Goal: Task Accomplishment & Management: Manage account settings

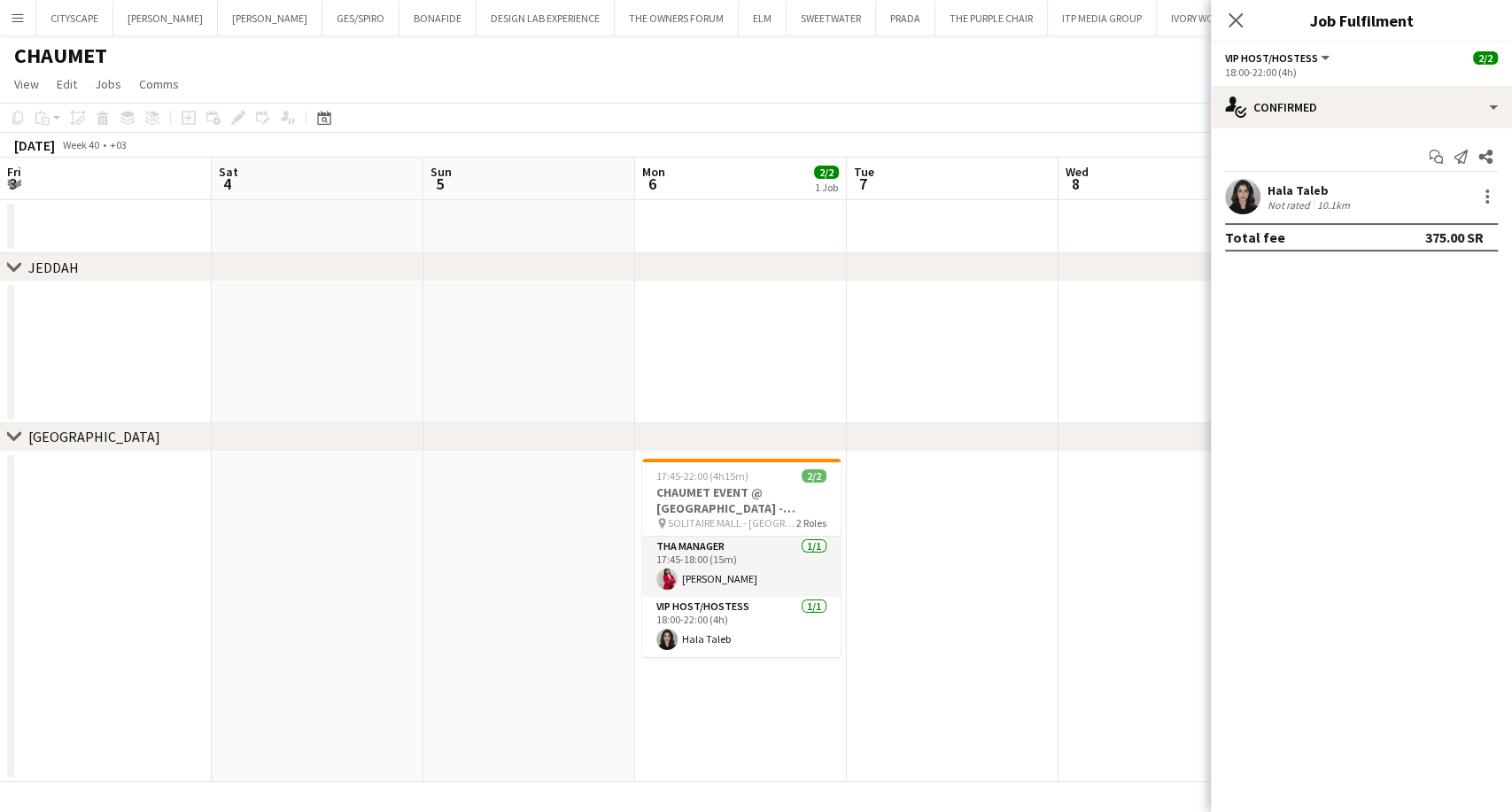
scroll to position [0, 440]
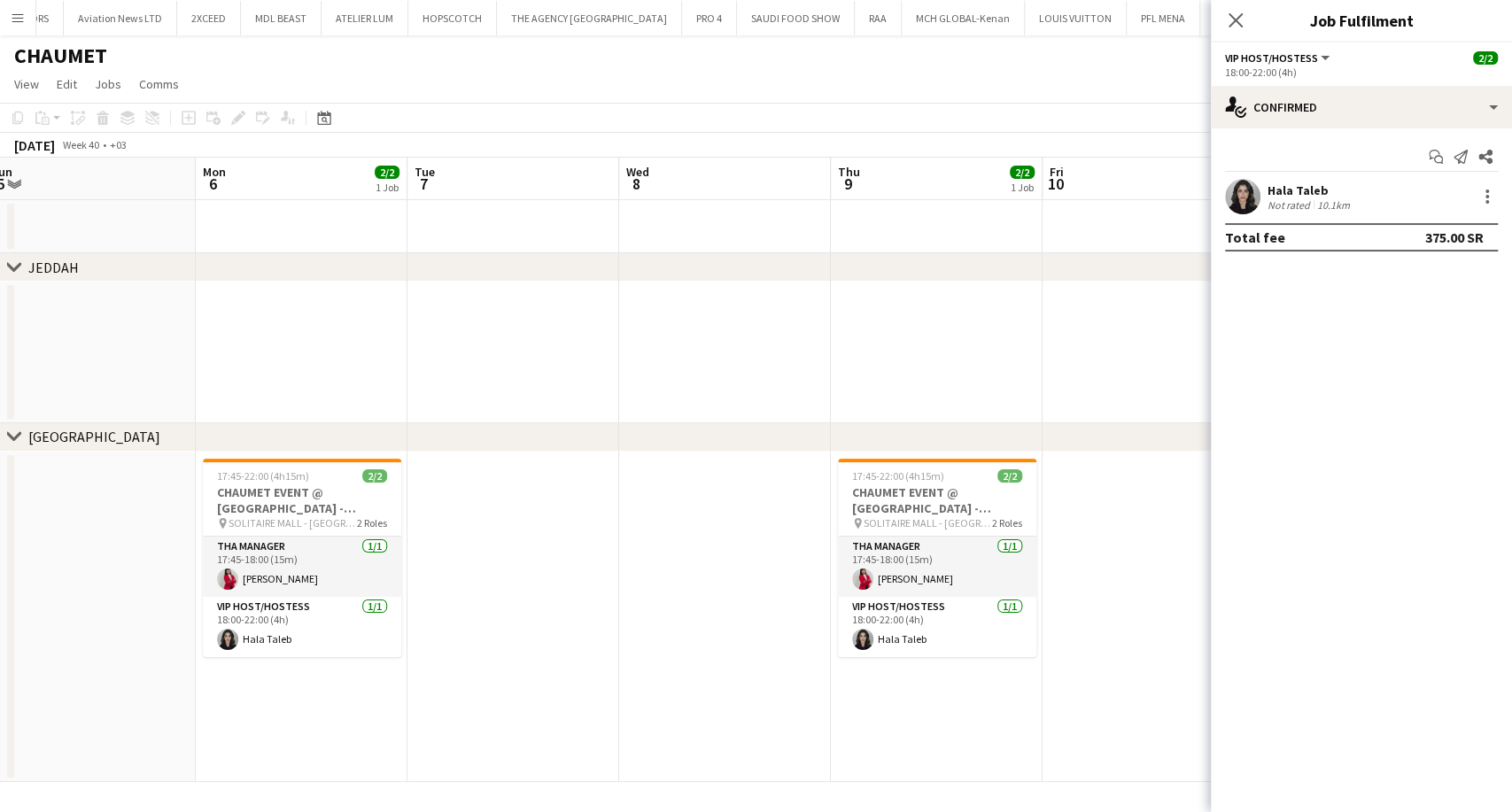
click at [12, 13] on app-icon "Menu" at bounding box center [17, 17] width 14 height 14
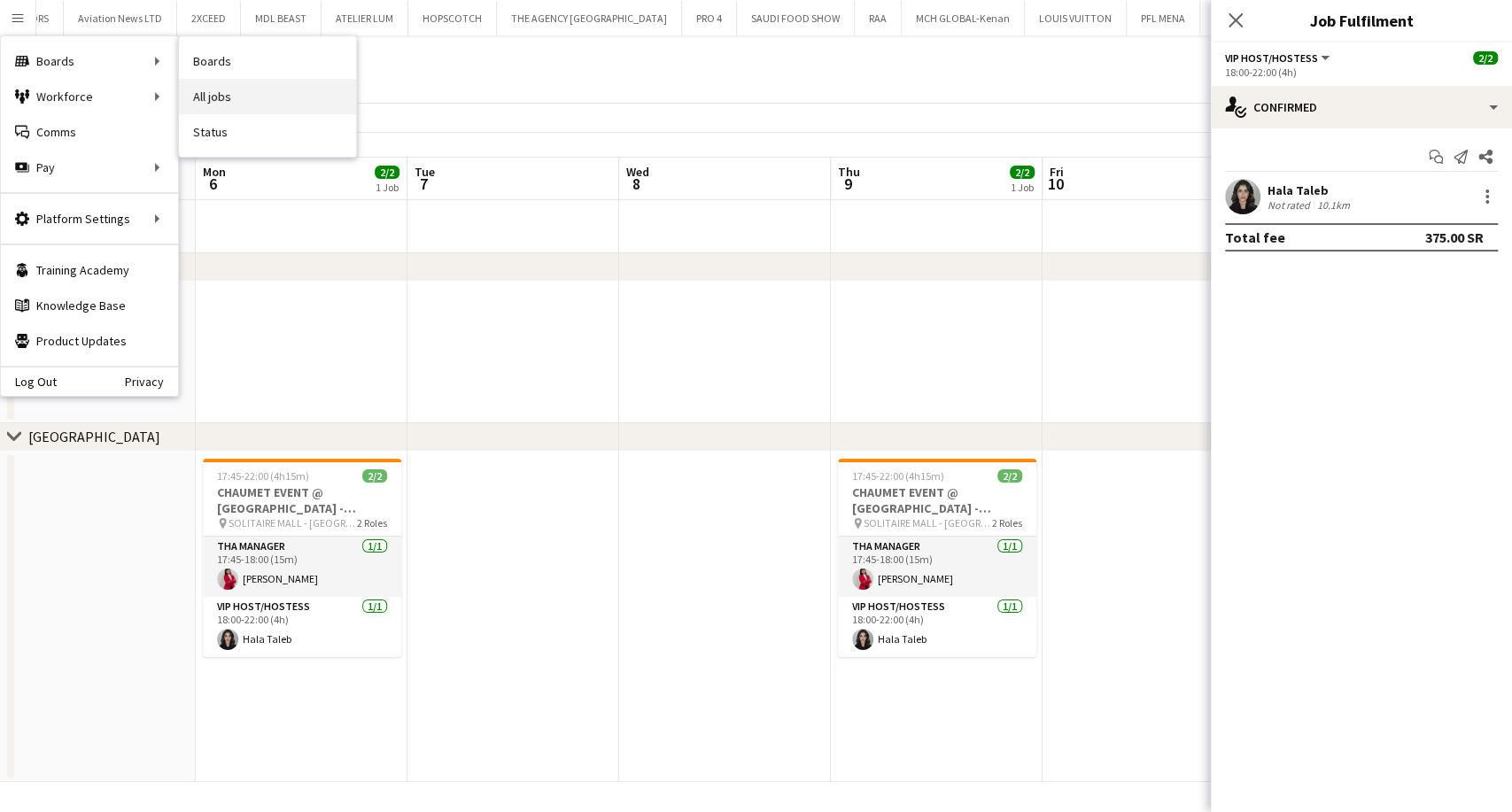
click at [243, 109] on link "All jobs" at bounding box center [268, 97] width 178 height 36
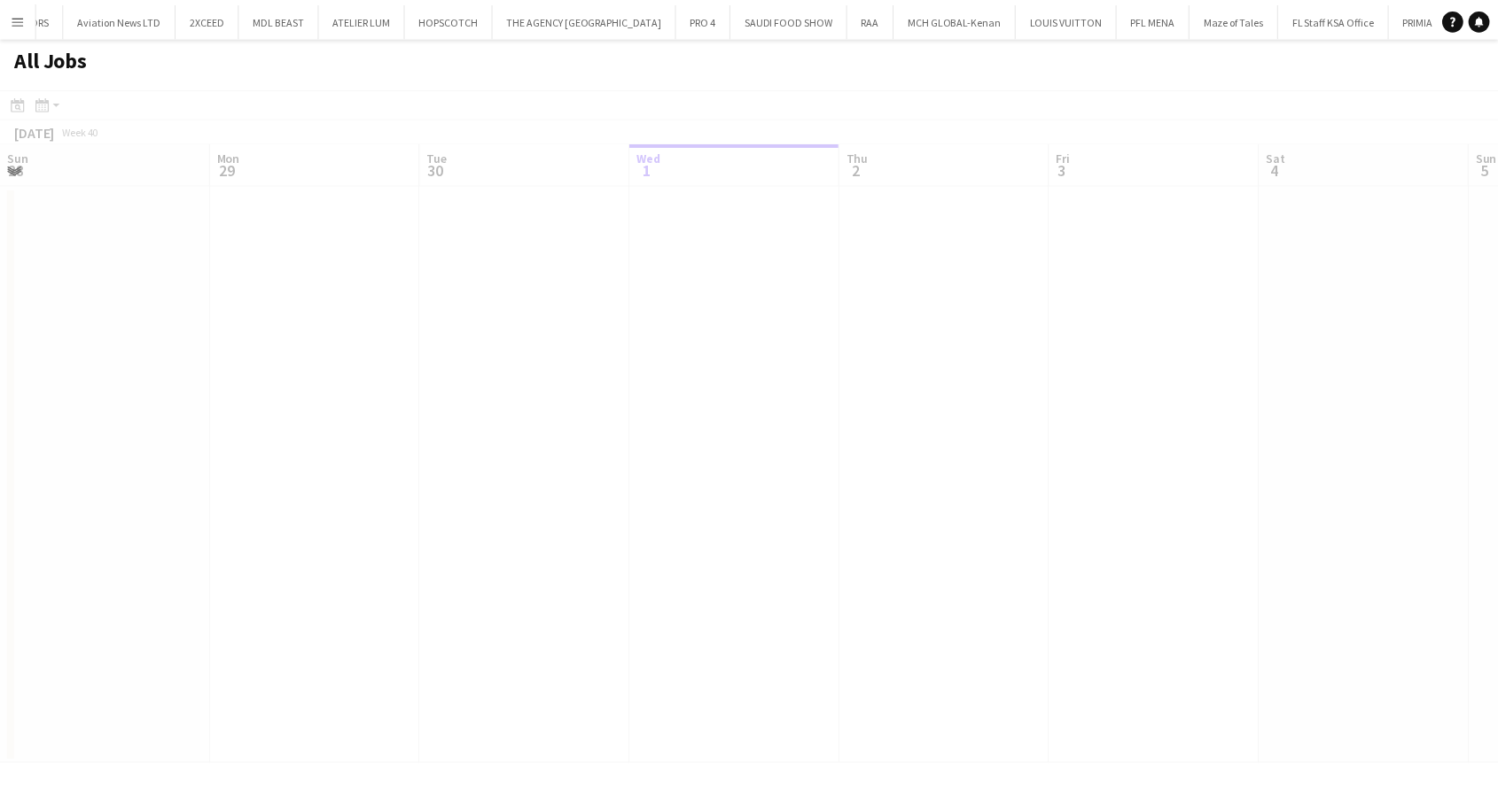
scroll to position [0, 423]
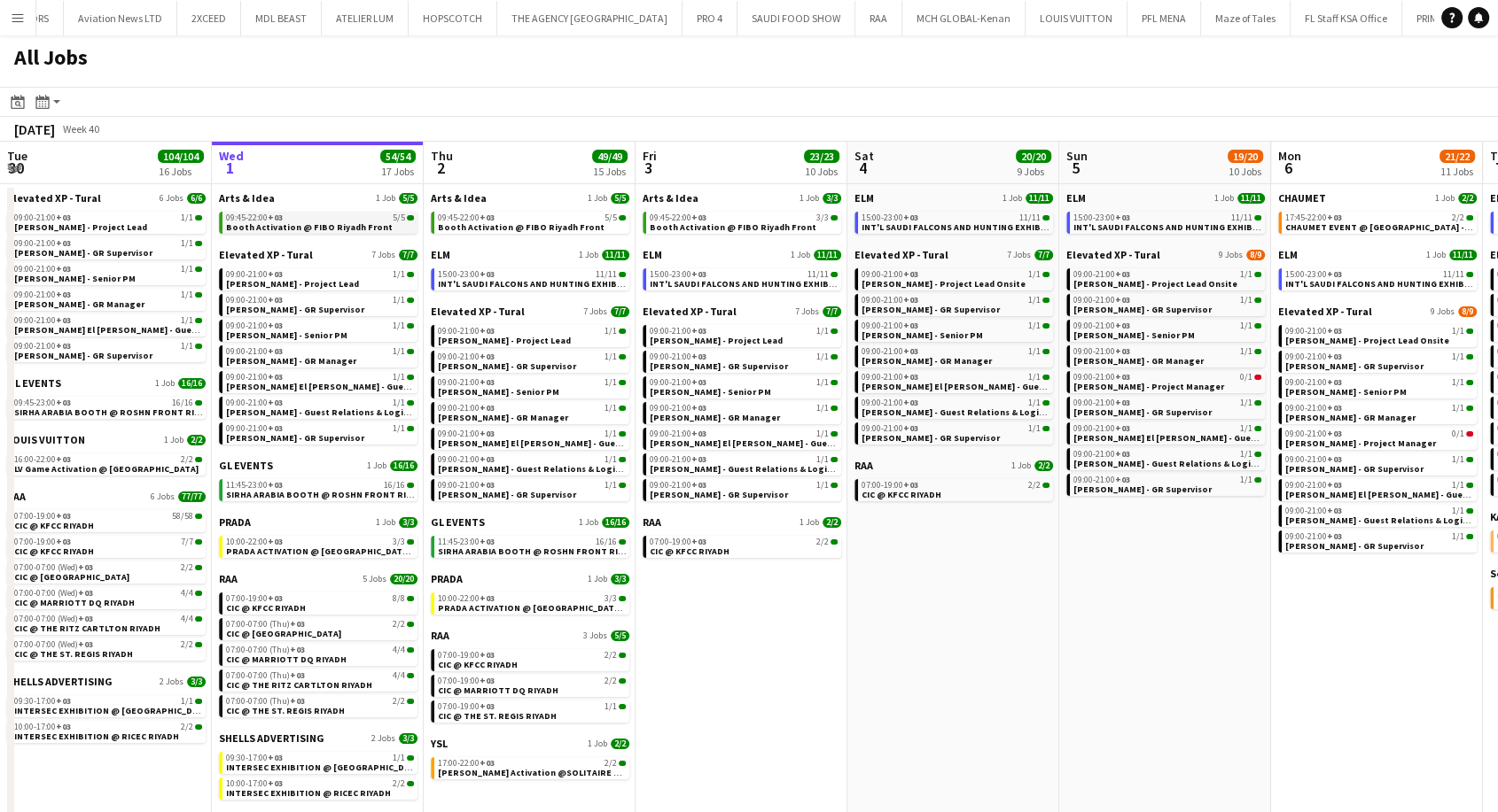
click at [307, 229] on span "Booth Activation @ FIBO Riyadh Front" at bounding box center [309, 227] width 167 height 12
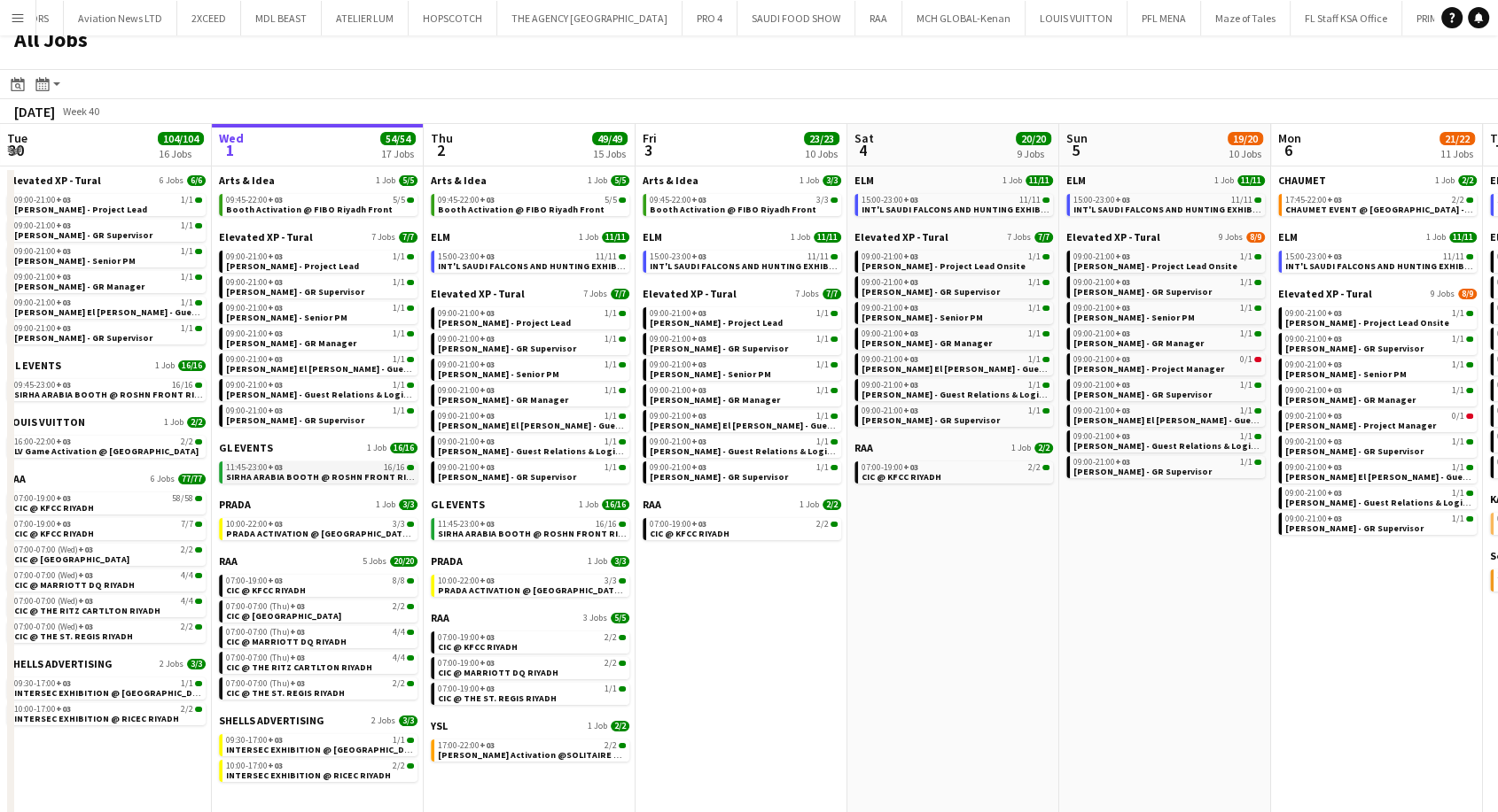
scroll to position [22, 0]
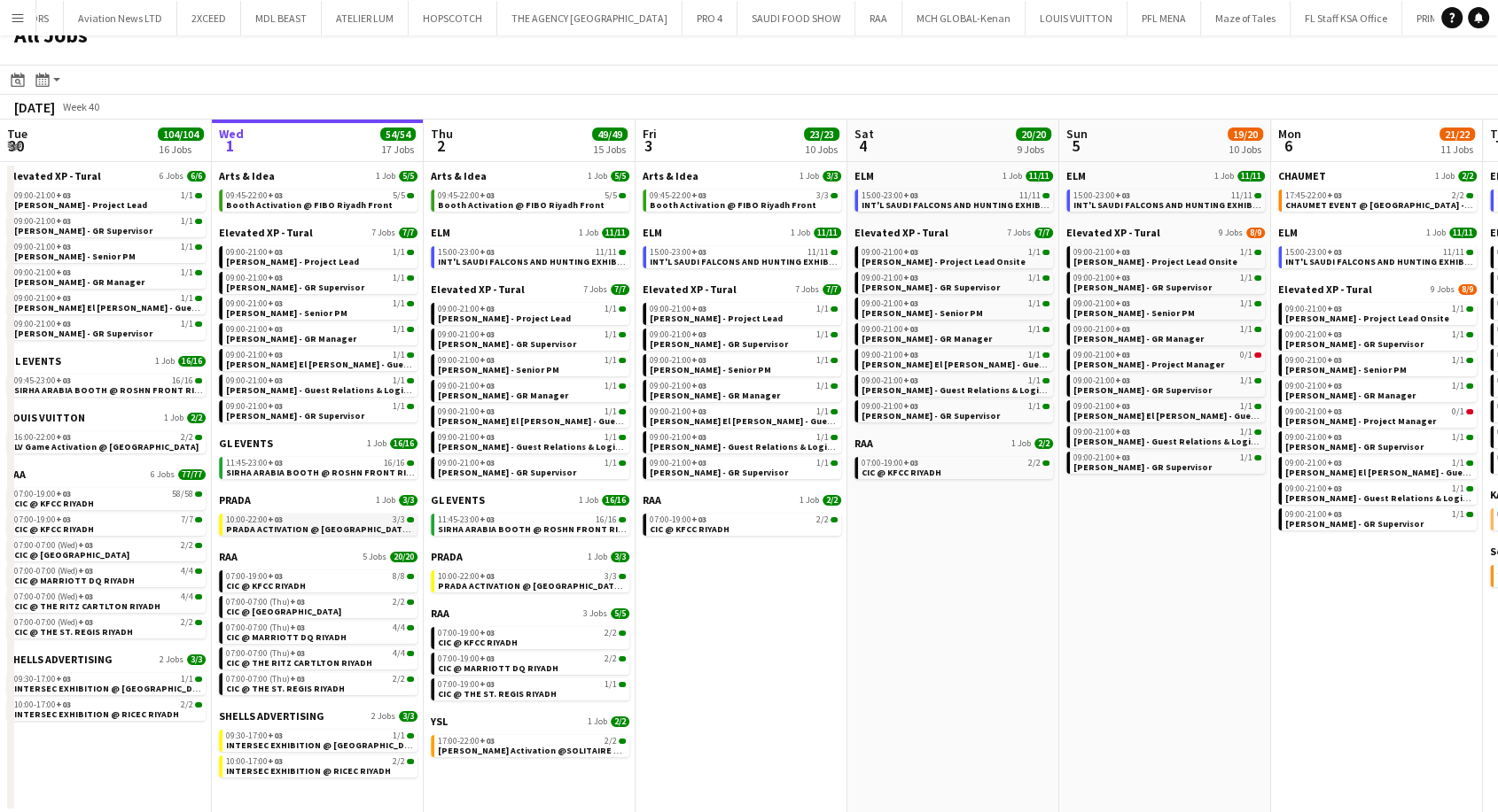
click at [274, 529] on span "PRADA ACTIVATION @ KINGDOM CENTRE - RIYADH" at bounding box center [366, 529] width 281 height 12
click at [325, 747] on span "INTERSEC EXHIBITION @ Radisson Blu Hotel" at bounding box center [325, 745] width 197 height 12
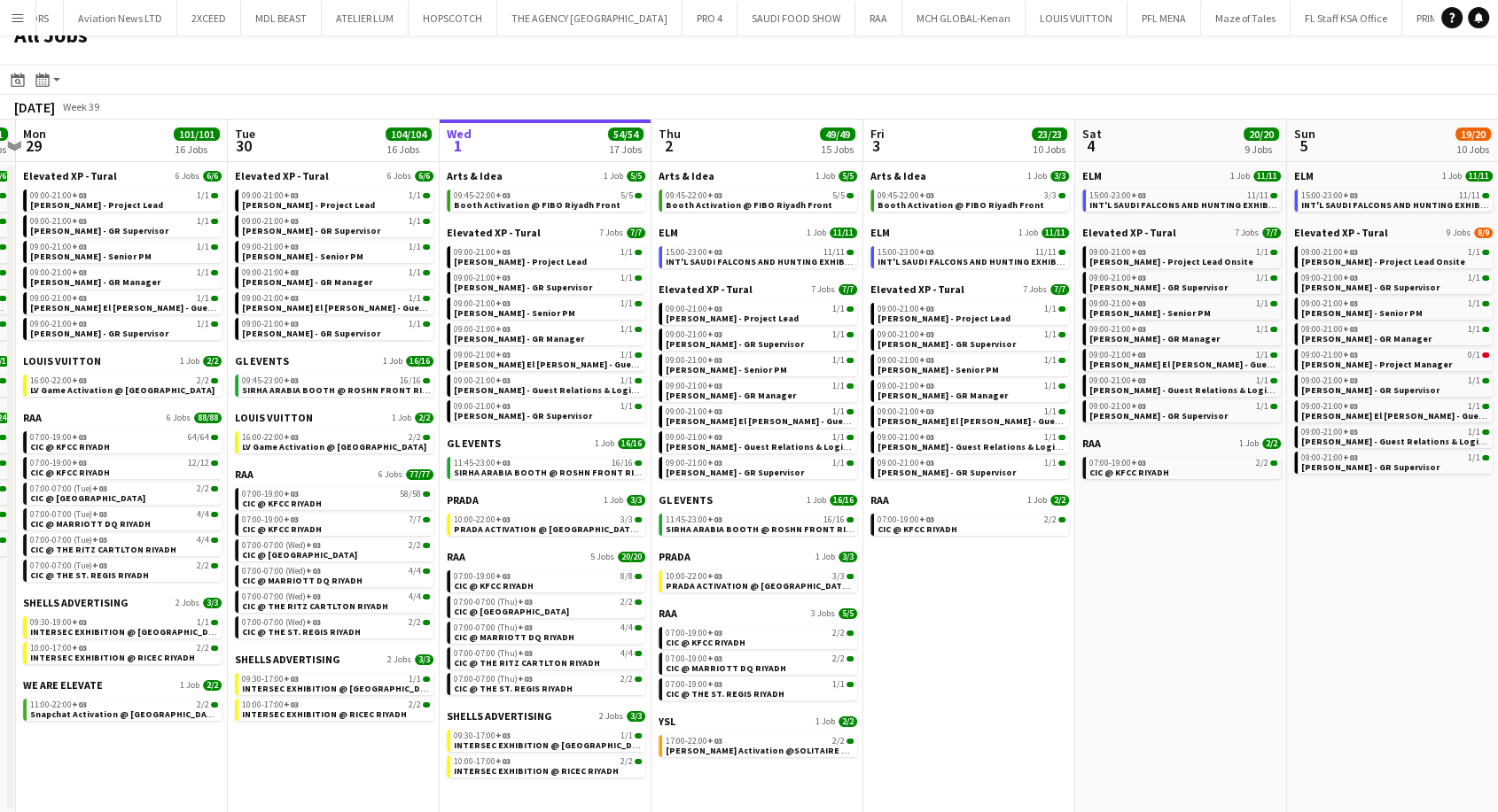
scroll to position [0, 398]
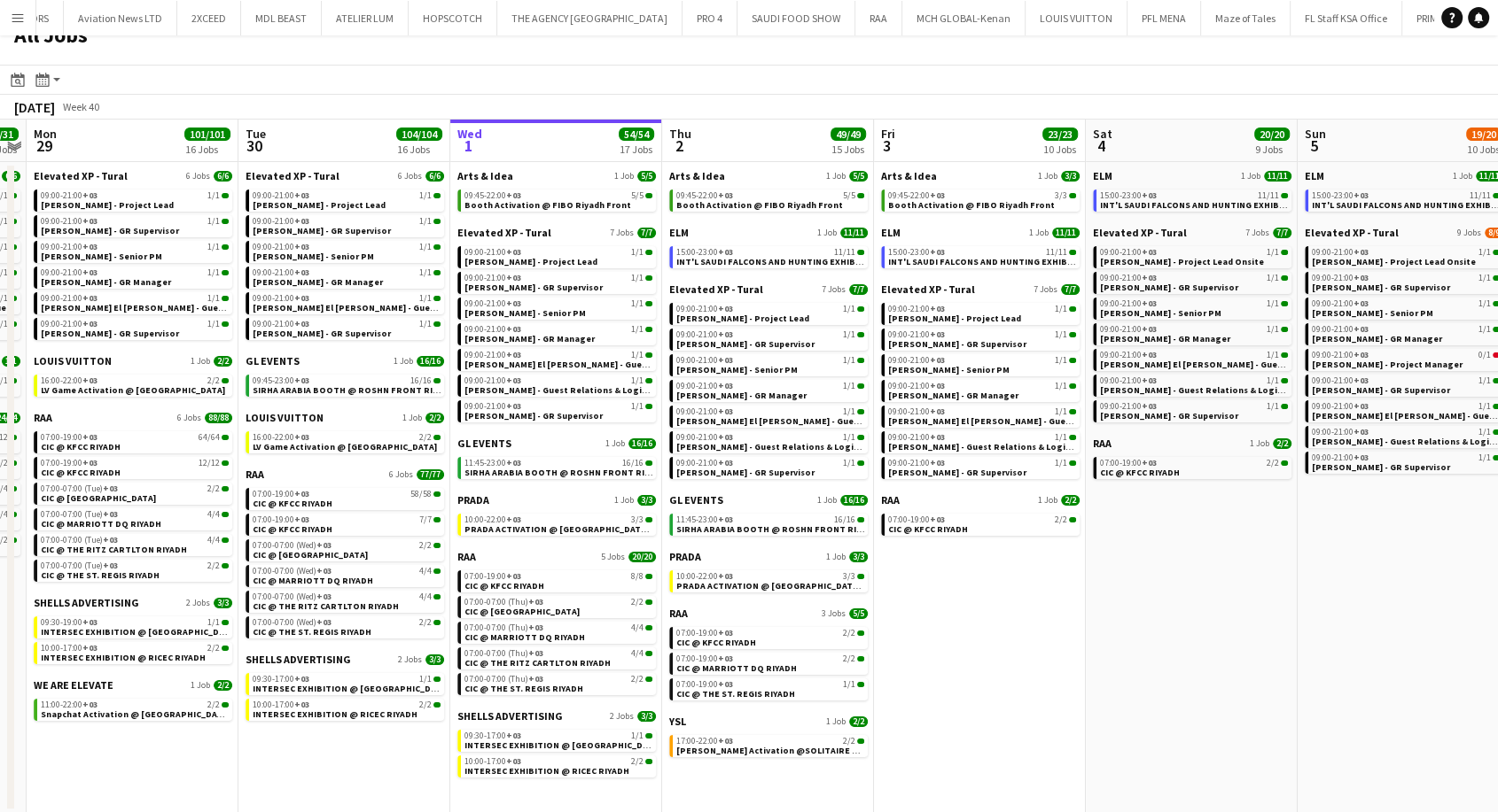
drag, startPoint x: 320, startPoint y: 344, endPoint x: 537, endPoint y: 347, distance: 217.0
click at [537, 347] on app-calendar-viewport "Sat 27 118/119 13 Jobs Sun 28 31/31 12 Jobs Mon 29 101/101 16 Jobs Tue 30 104/1…" at bounding box center [749, 466] width 1498 height 693
click at [357, 202] on span "Aysel Ahmadova - Project Lead" at bounding box center [319, 205] width 133 height 12
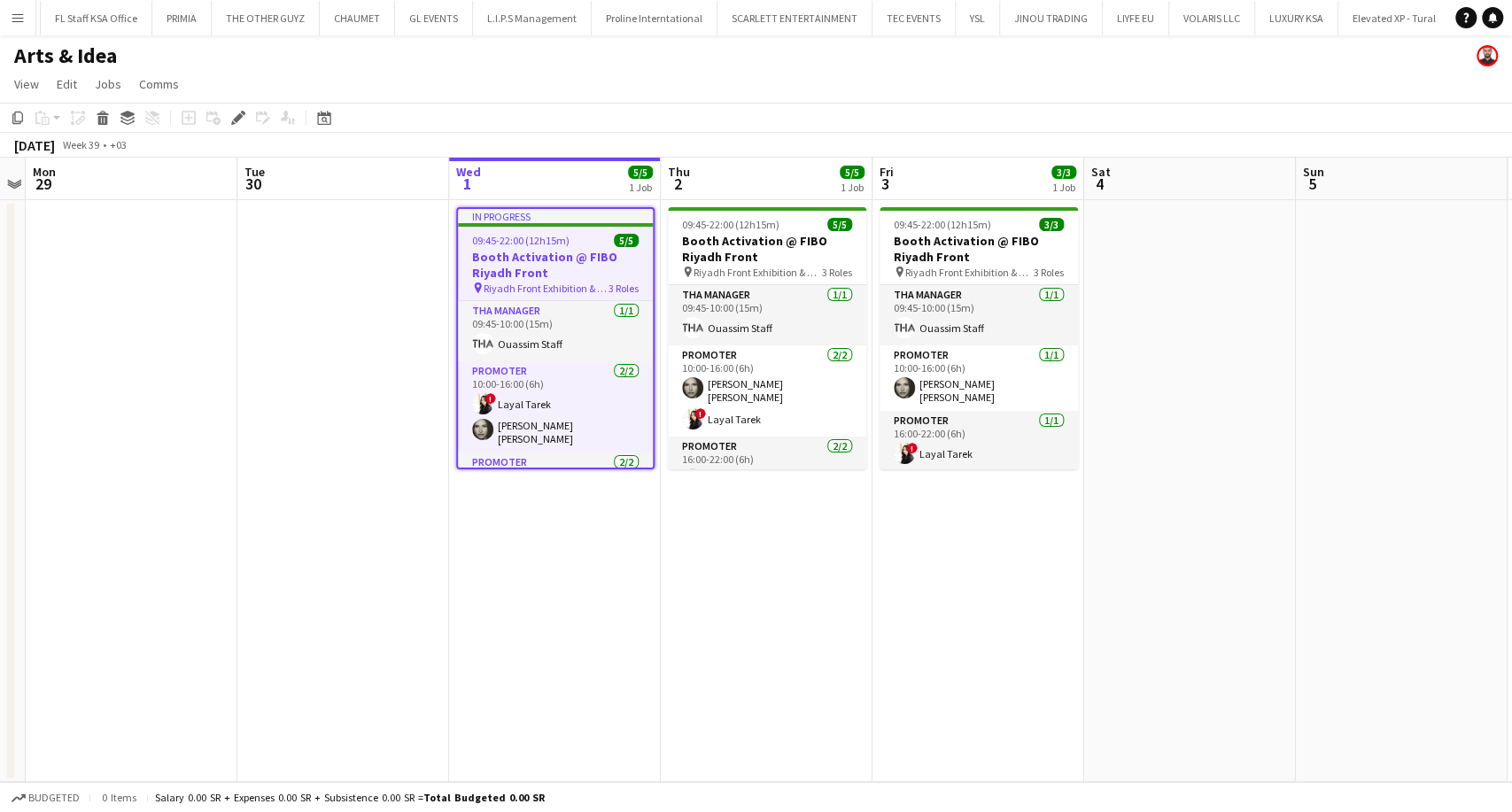
click at [537, 256] on h3 "Booth Activation @ FIBO Riyadh Front" at bounding box center [556, 265] width 195 height 32
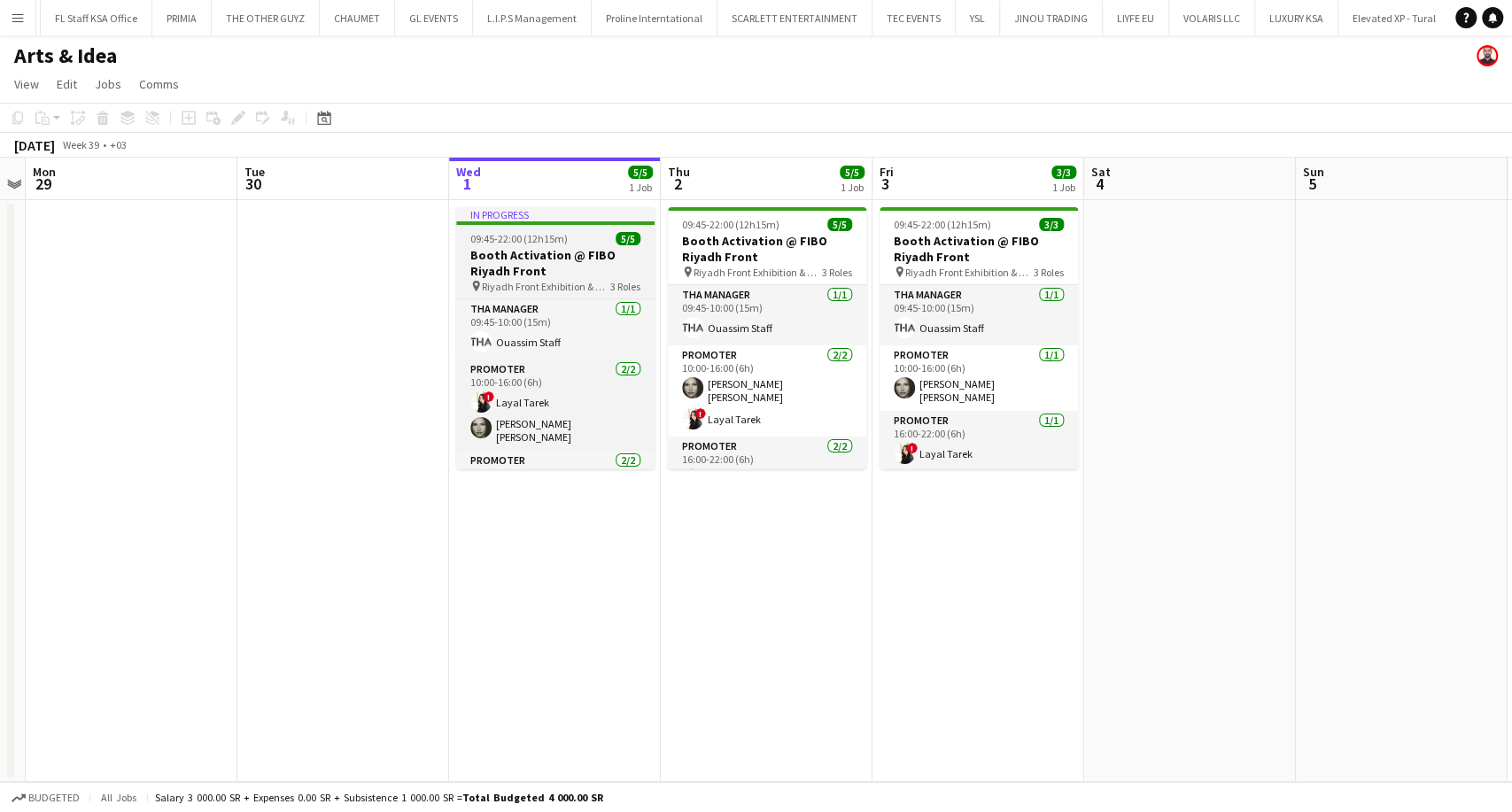
click at [540, 227] on app-job-card "In progress 09:45-22:00 (12h15m) 5/5 Booth Activation @ FIBO Riyadh Front pin R…" at bounding box center [556, 337] width 199 height 262
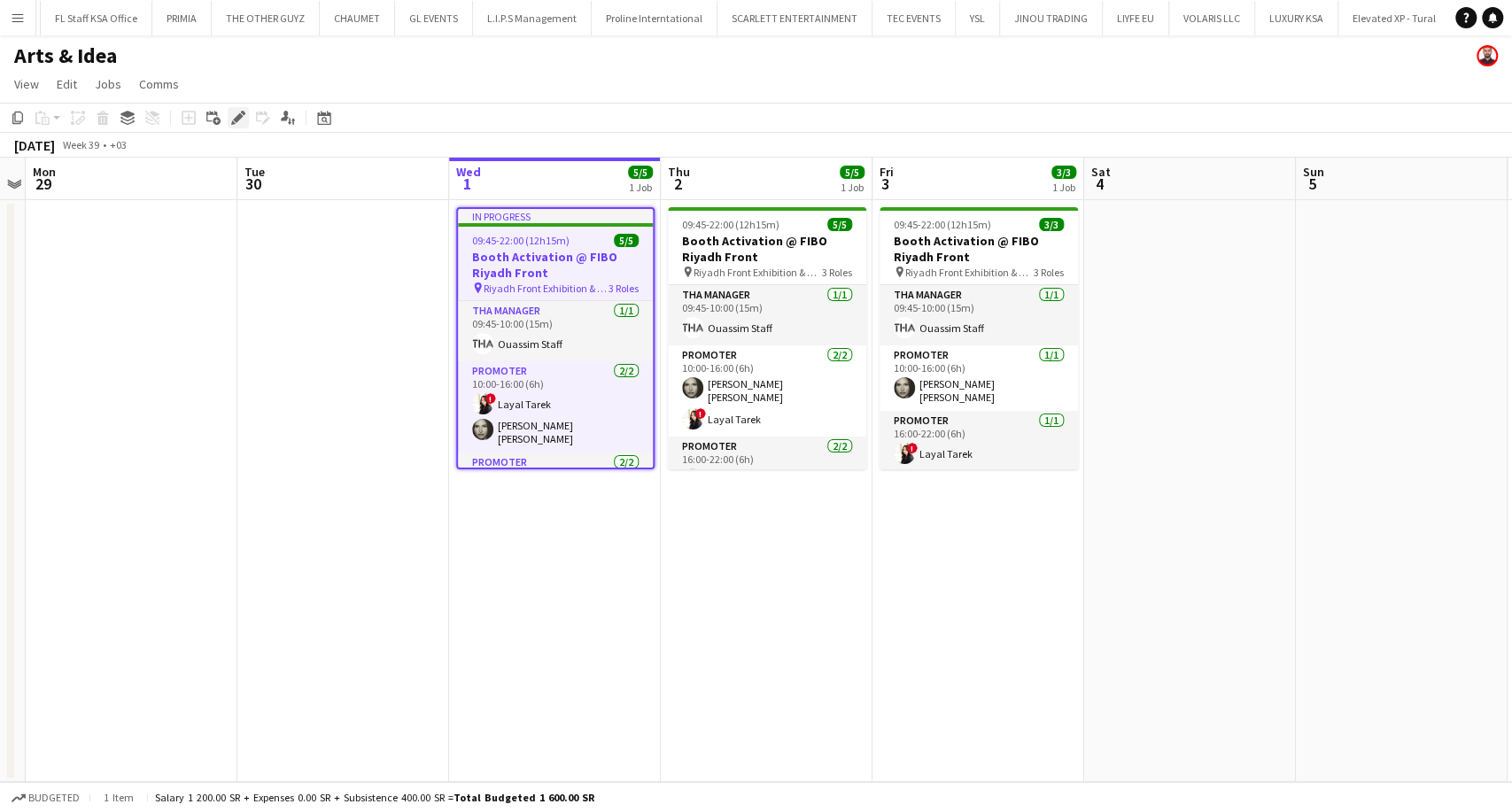
click at [238, 119] on icon at bounding box center [237, 118] width 10 height 10
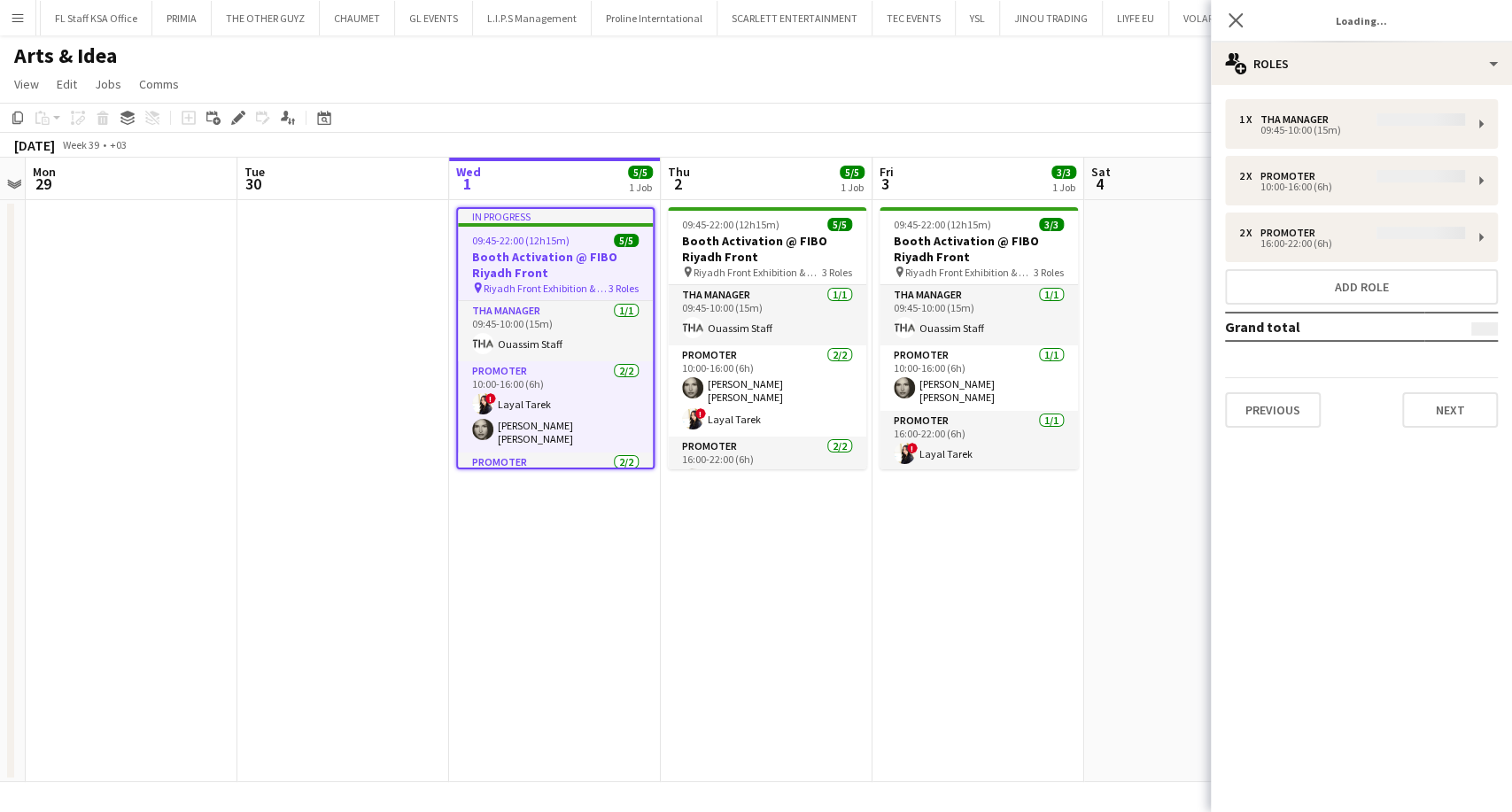
type input "**********"
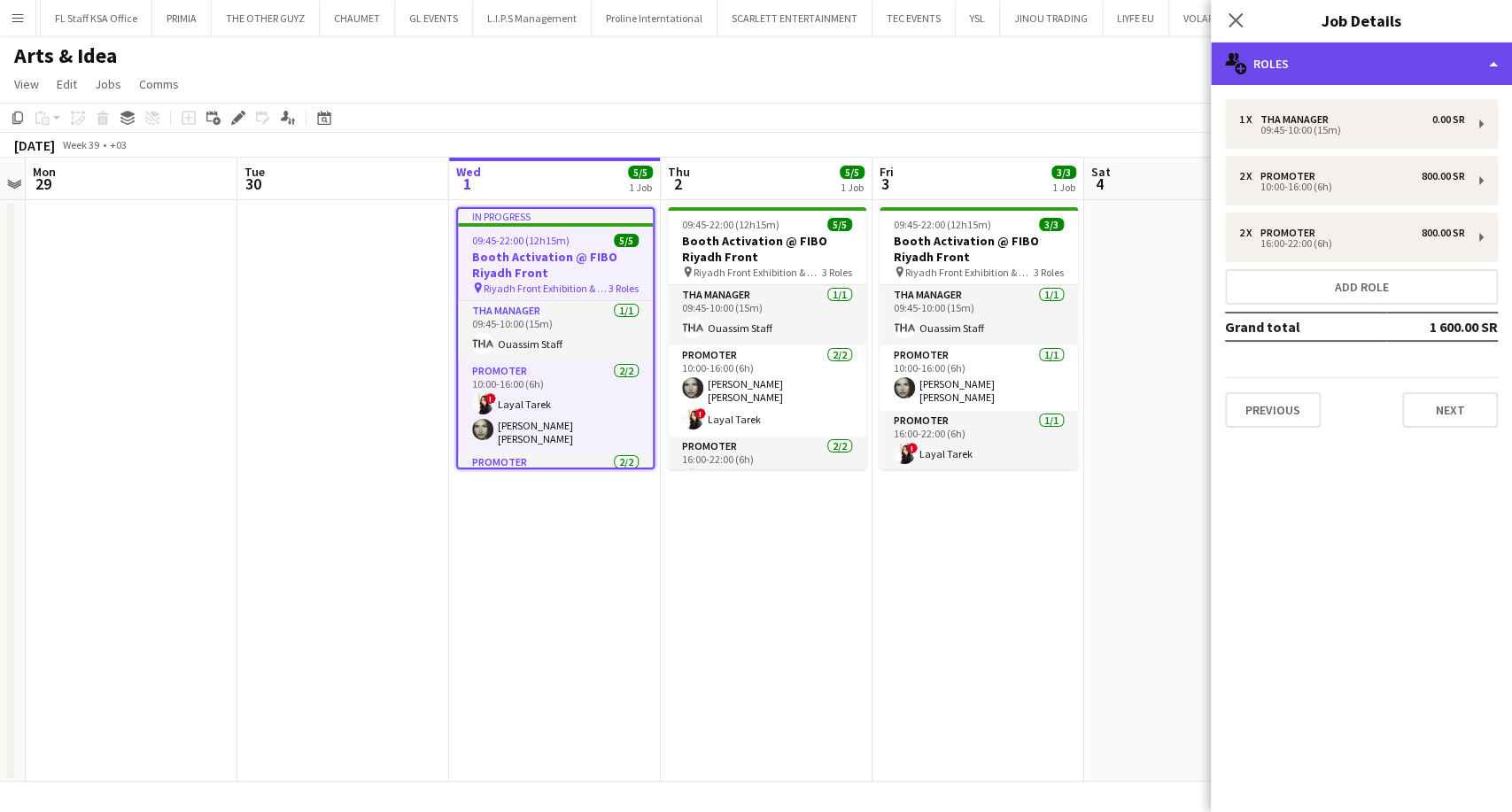
click at [1356, 62] on div "multiple-users-add Roles" at bounding box center [1362, 63] width 302 height 42
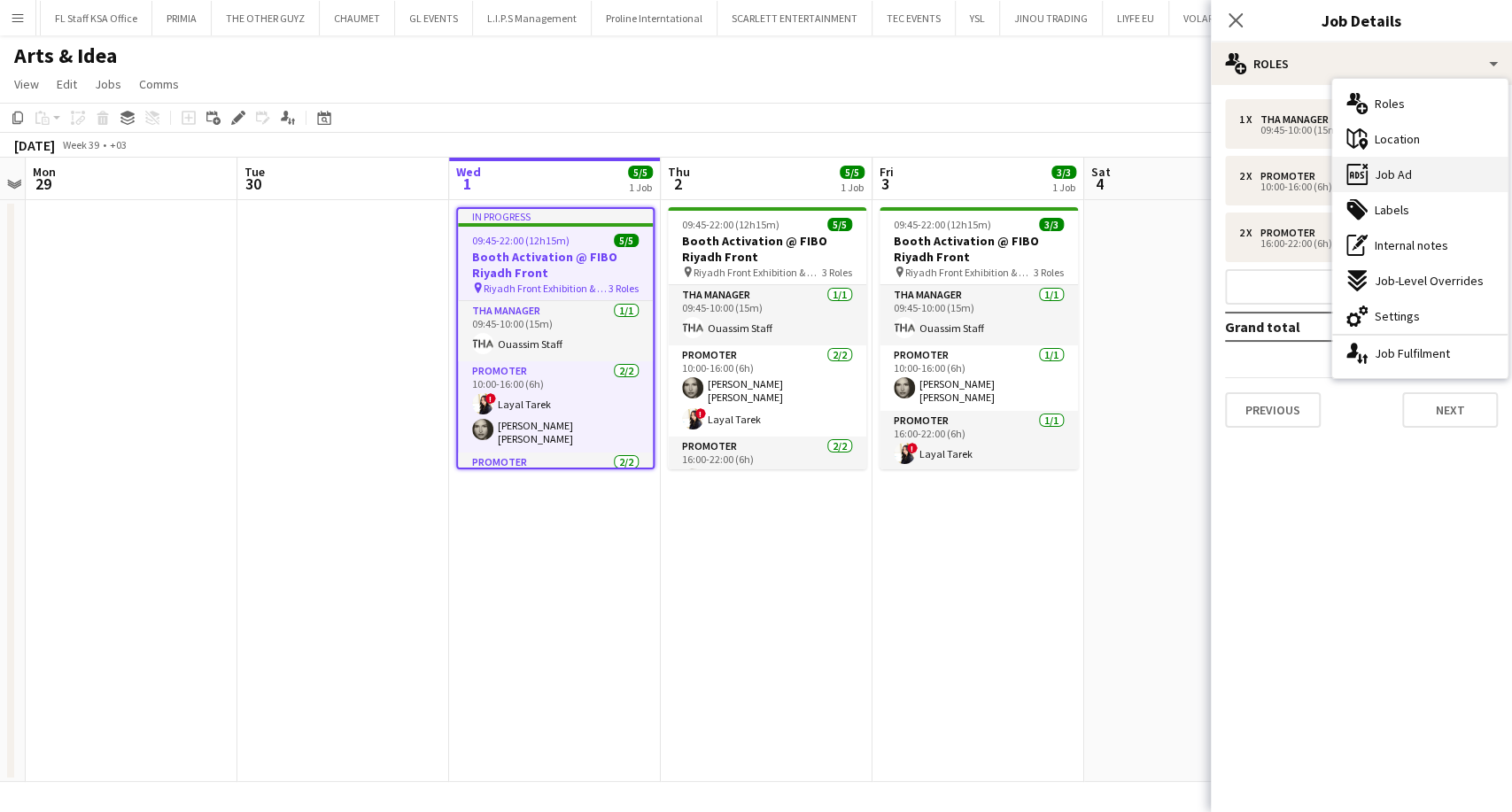
click at [1397, 172] on span "Job Ad" at bounding box center [1393, 174] width 37 height 16
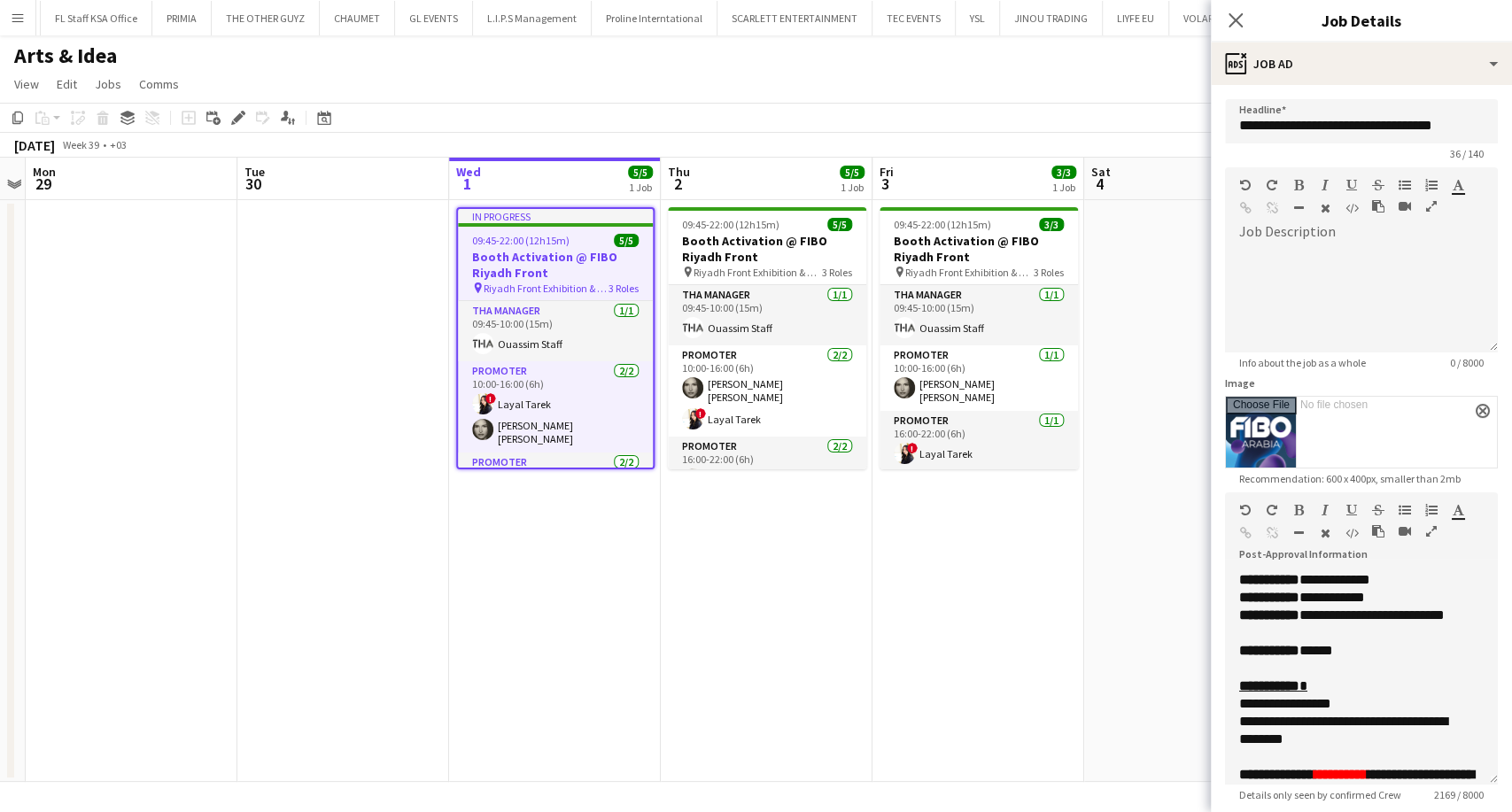
drag, startPoint x: 1470, startPoint y: 672, endPoint x: 1452, endPoint y: 787, distance: 116.4
click at [1454, 784] on div "**********" at bounding box center [1361, 678] width 273 height 213
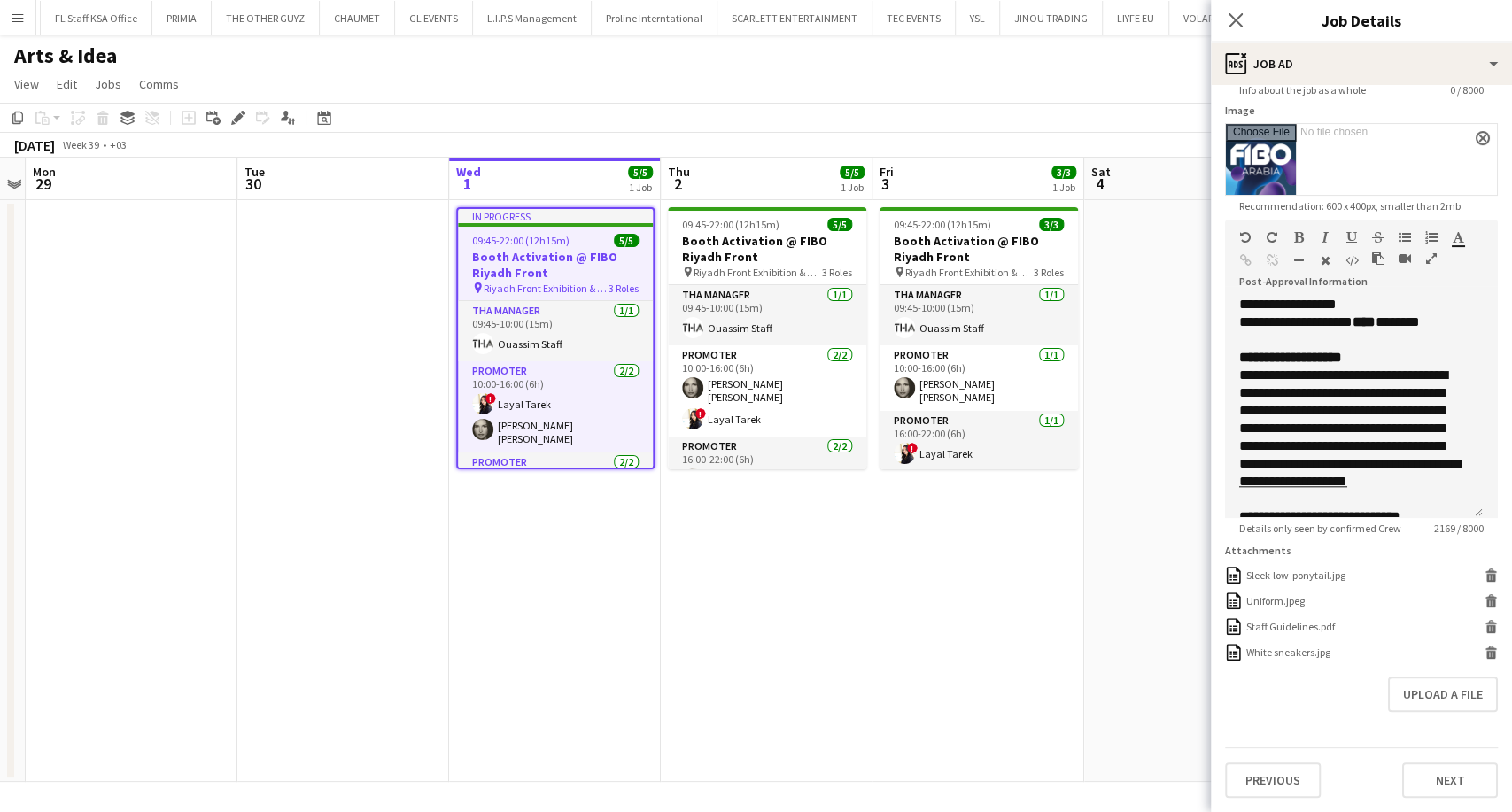
scroll to position [1279, 0]
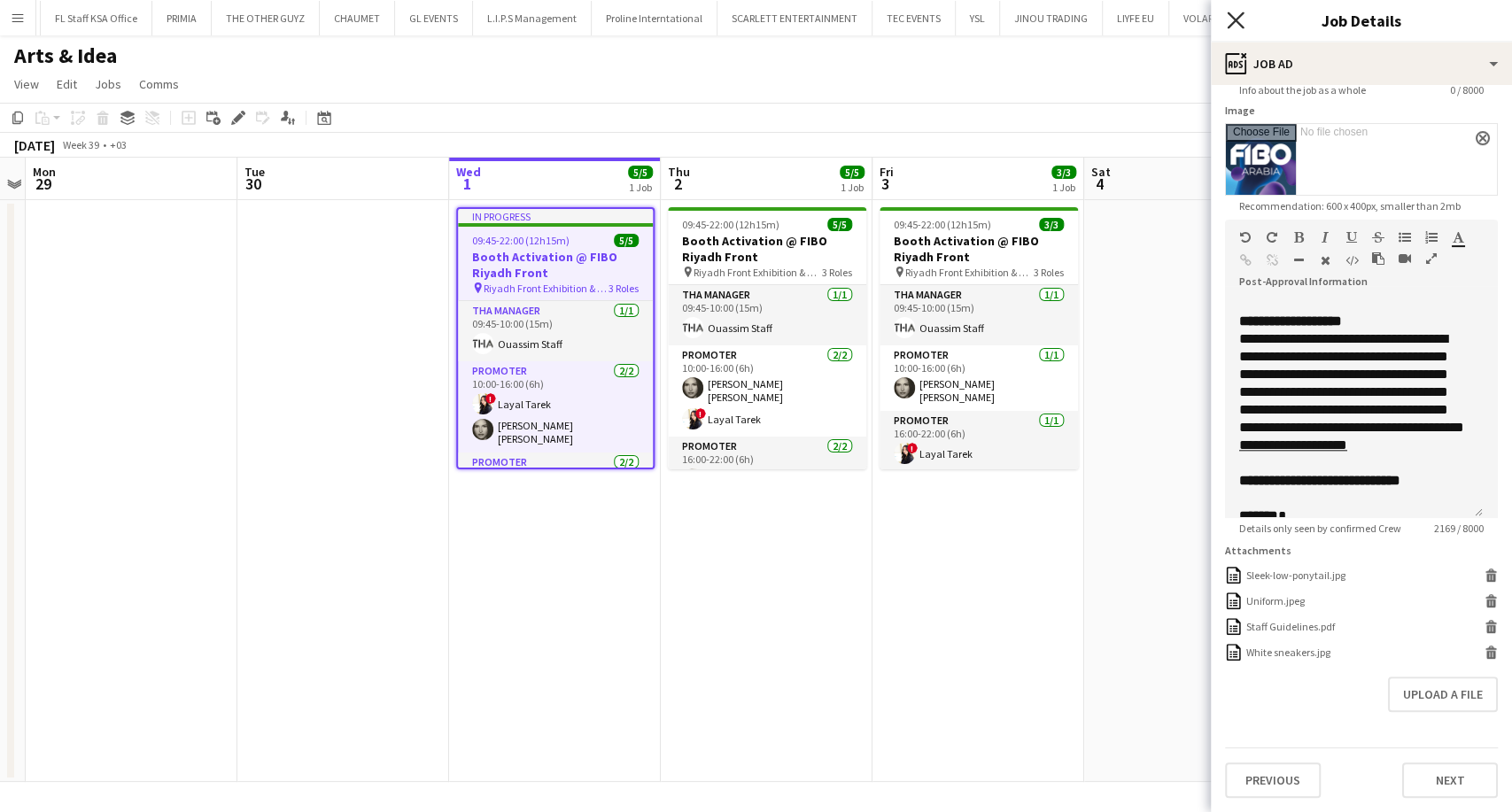
click at [1236, 17] on icon "Close pop-in" at bounding box center [1235, 20] width 17 height 17
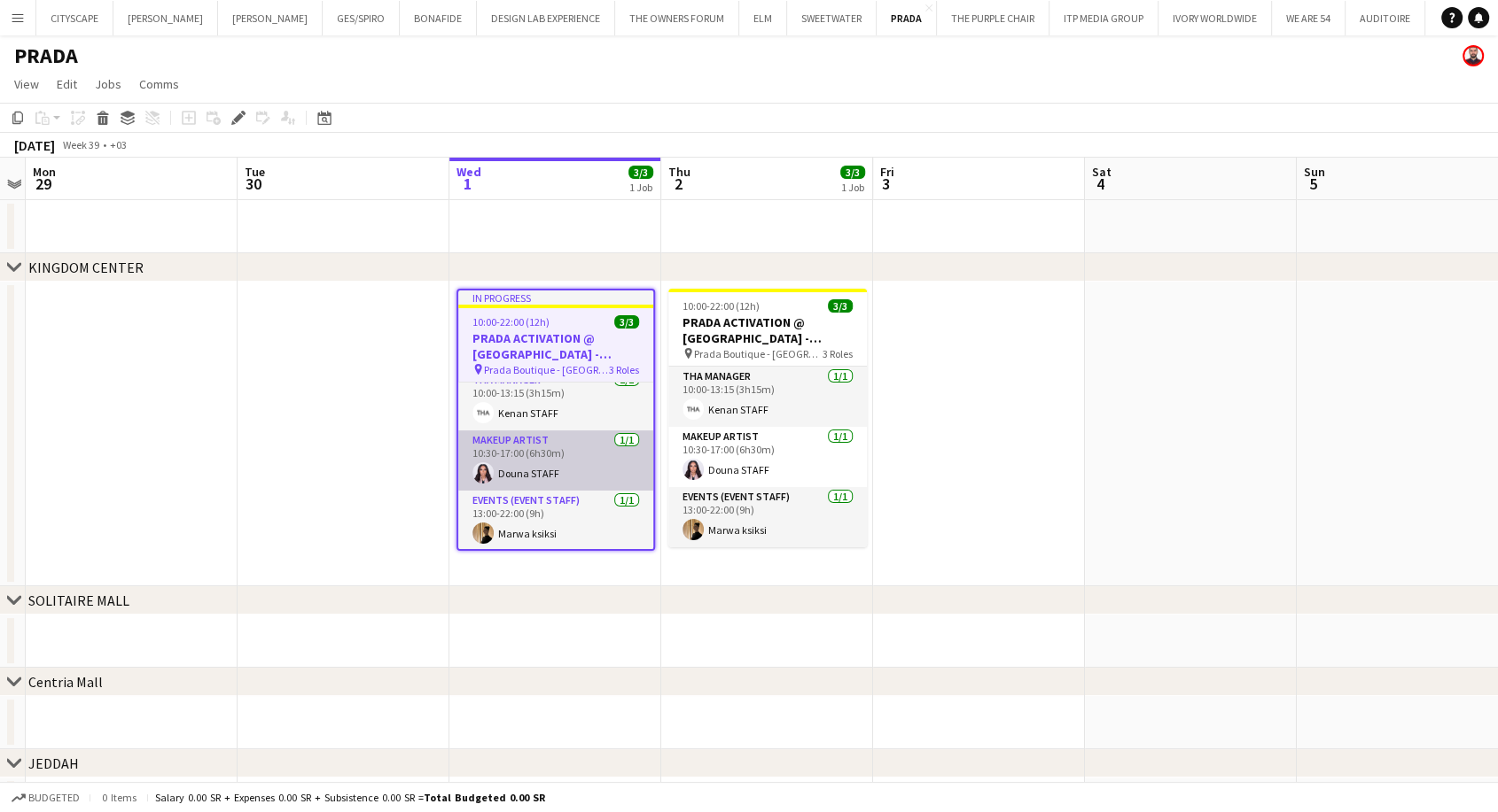
scroll to position [13, 0]
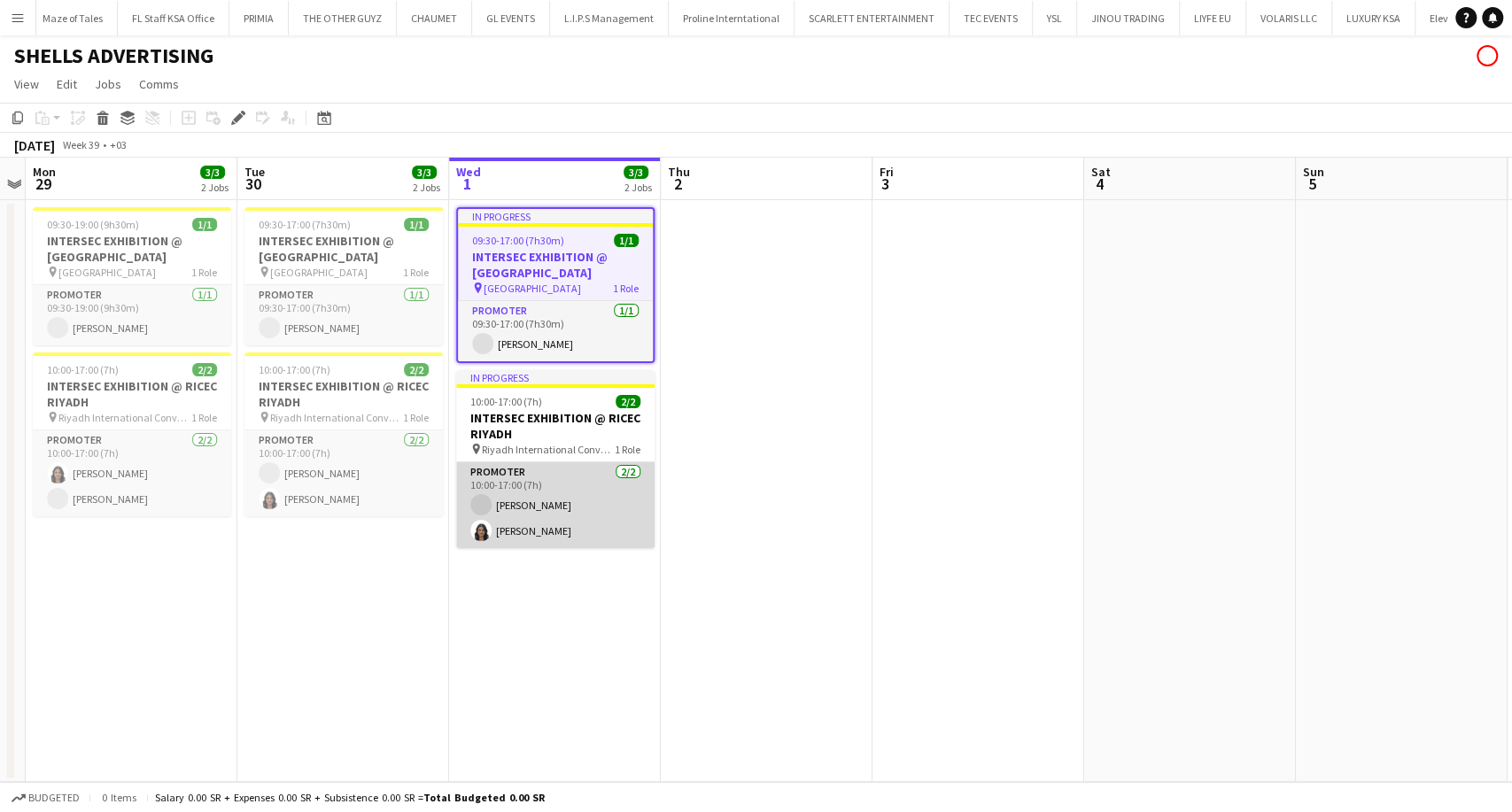
scroll to position [0, 3153]
click at [561, 525] on app-card-role "Promoter 2/2 10:00-17:00 (7h) Saba Abdulrahman Suhrab AlRousan" at bounding box center [556, 505] width 199 height 86
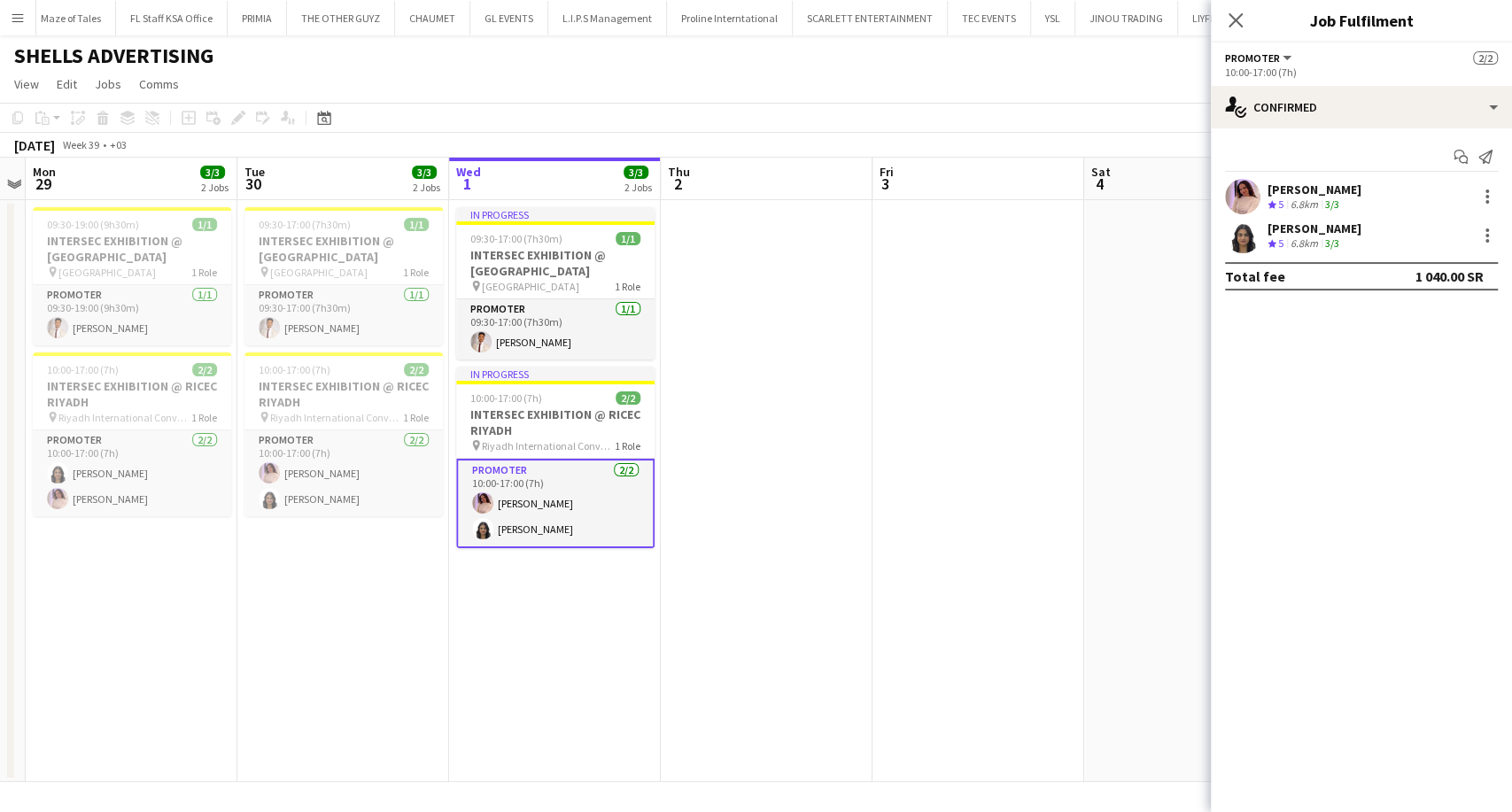
click at [1274, 239] on icon "Crew rating" at bounding box center [1273, 244] width 9 height 9
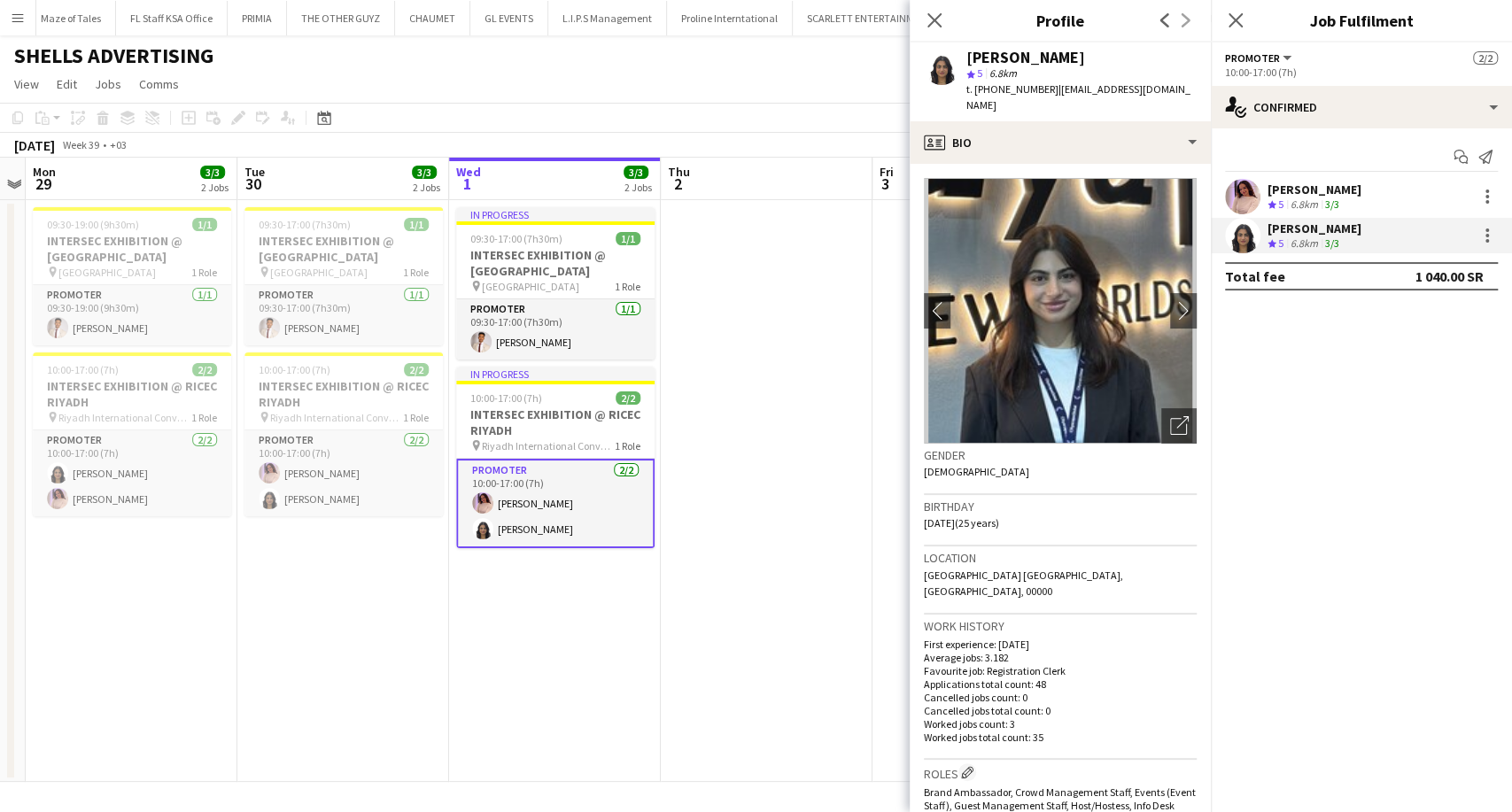
click at [1288, 206] on div "Crew rating 5" at bounding box center [1277, 205] width 19 height 15
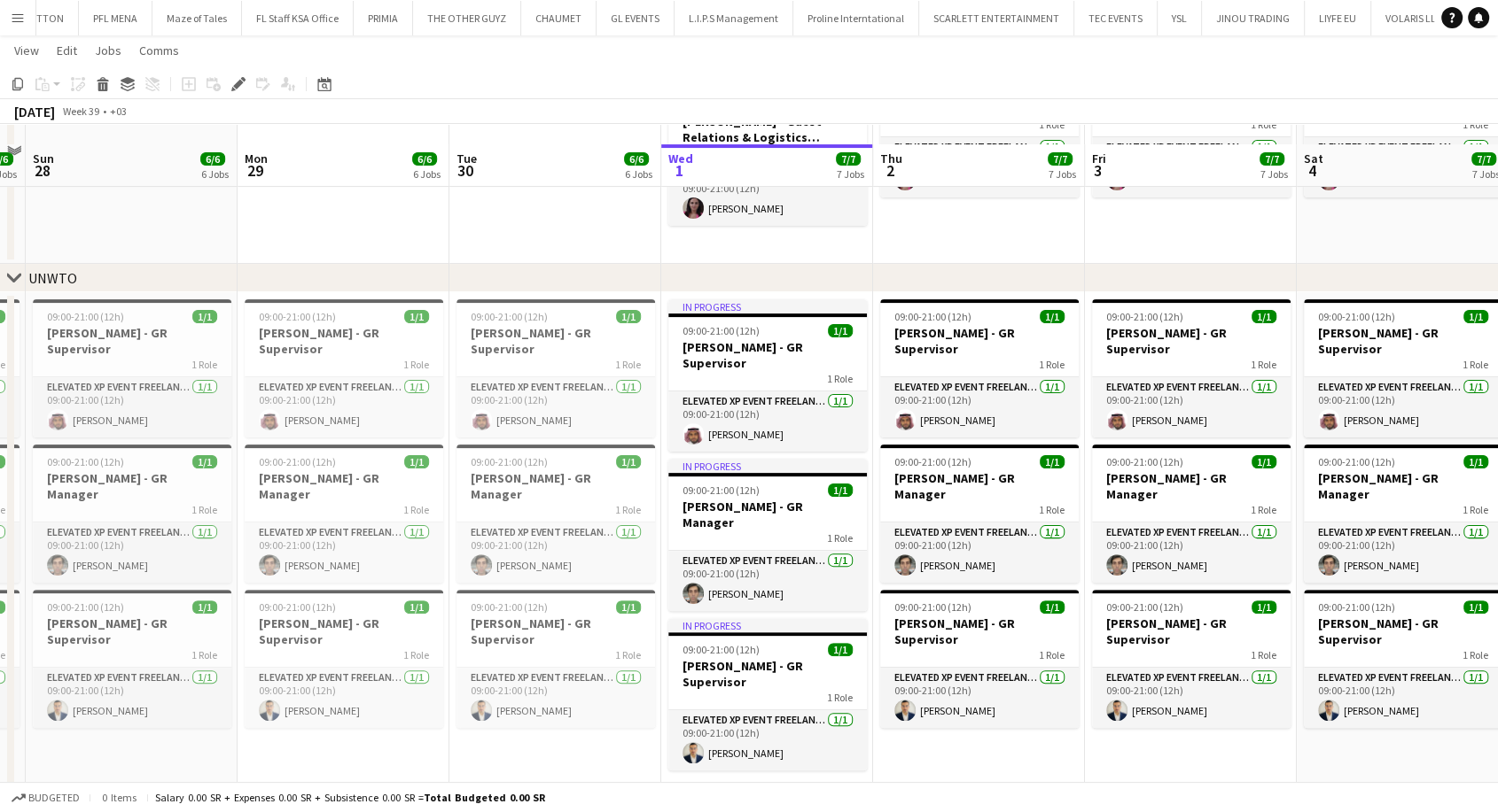
scroll to position [394, 0]
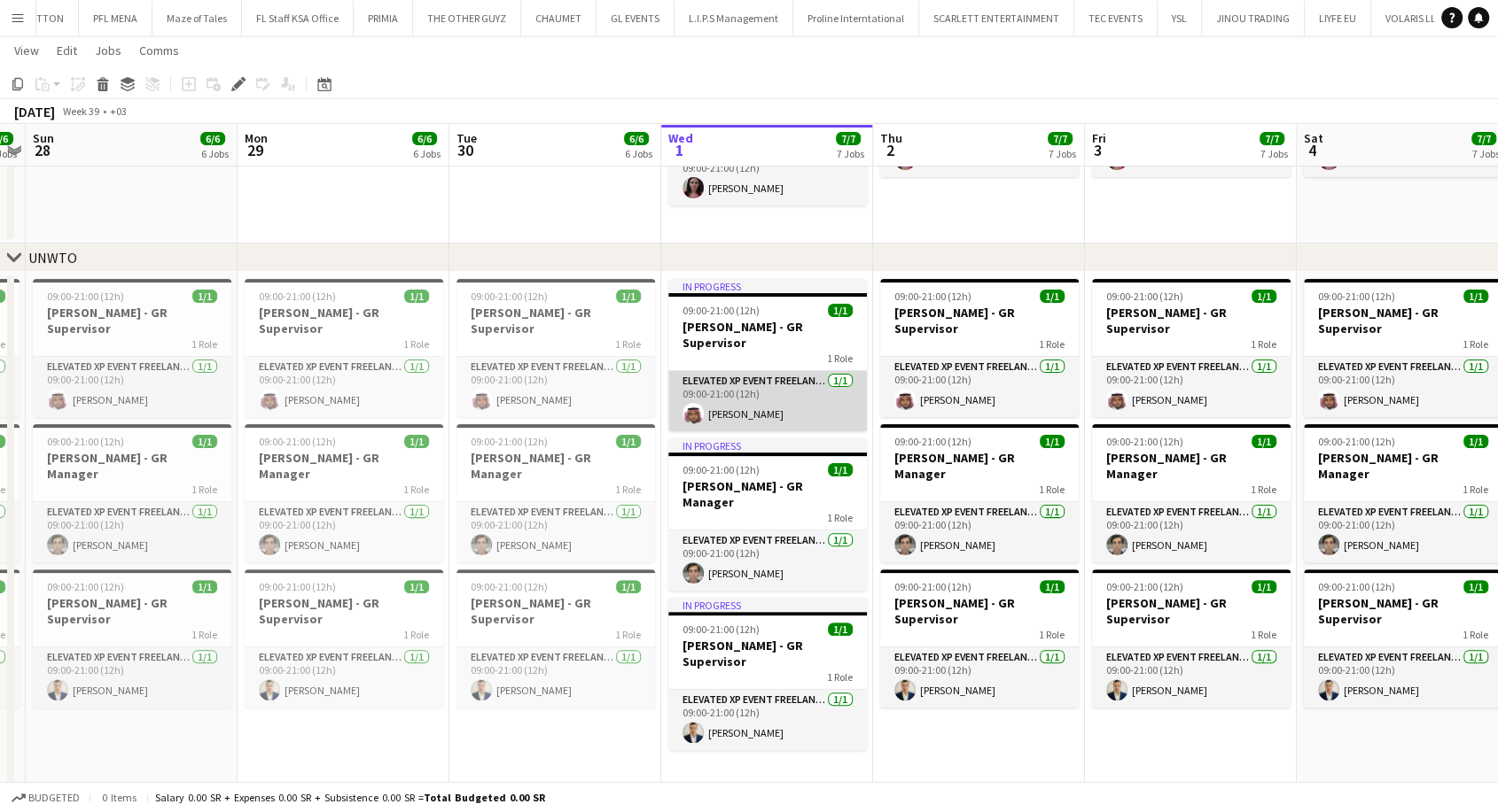
click at [825, 372] on app-card-role "Elevated XP Event Freelancer 1/1 09:00-21:00 (12h) Basim Aqeel" at bounding box center [767, 402] width 199 height 61
drag, startPoint x: 816, startPoint y: 368, endPoint x: 19, endPoint y: 12, distance: 872.9
click at [19, 12] on app-icon "Menu" at bounding box center [17, 17] width 14 height 14
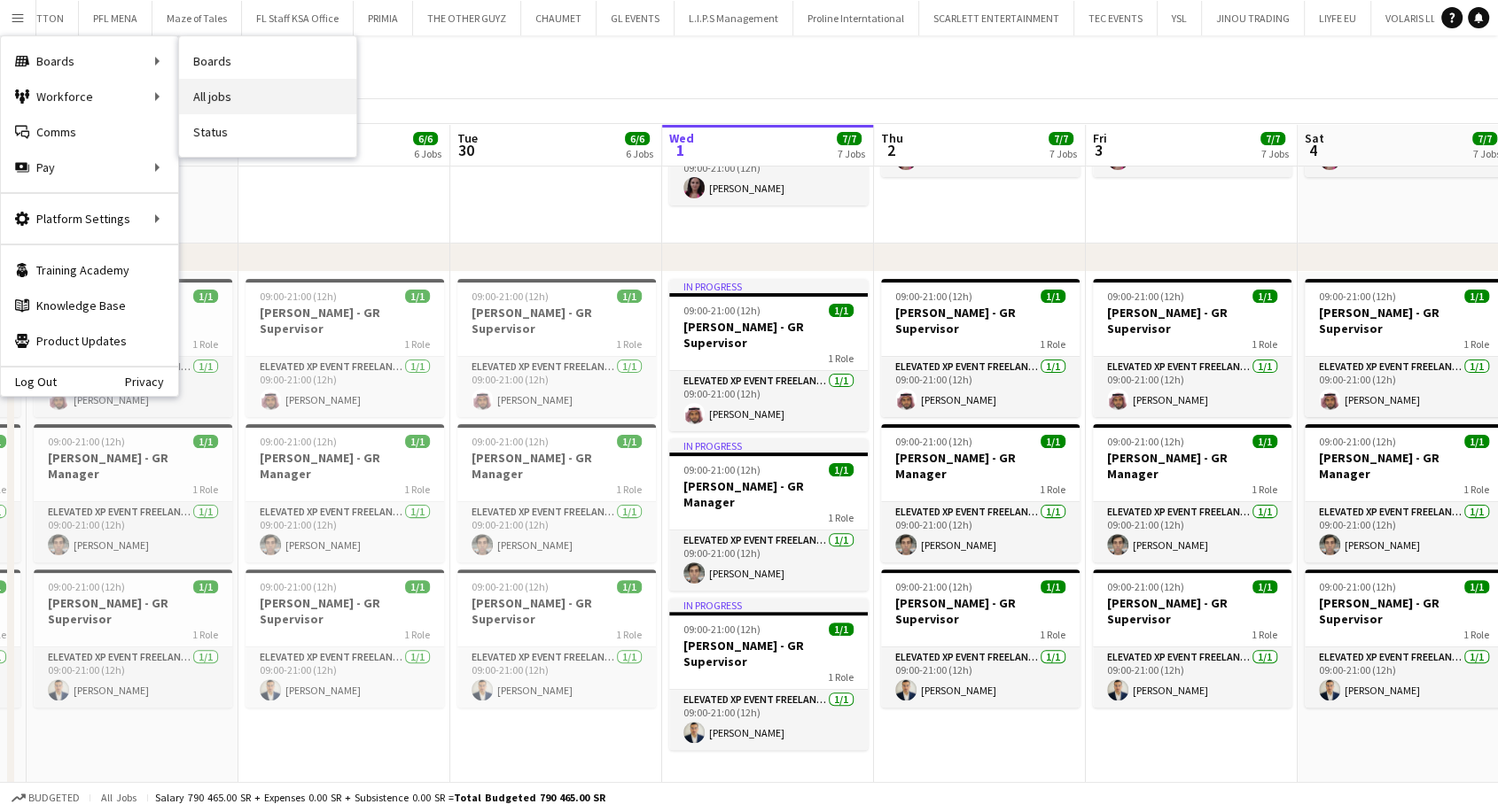
click at [224, 102] on link "All jobs" at bounding box center [268, 97] width 178 height 36
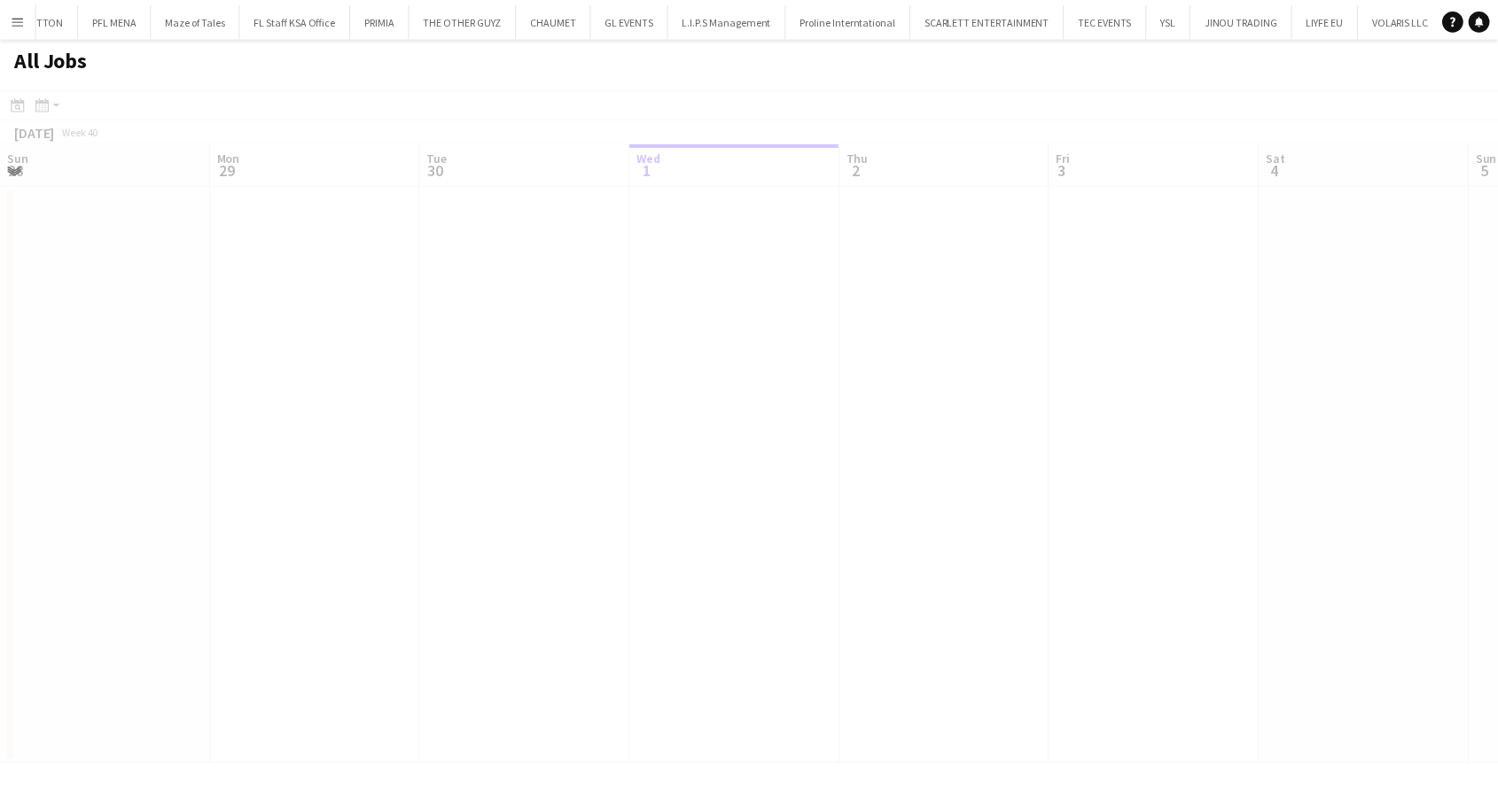
scroll to position [0, 423]
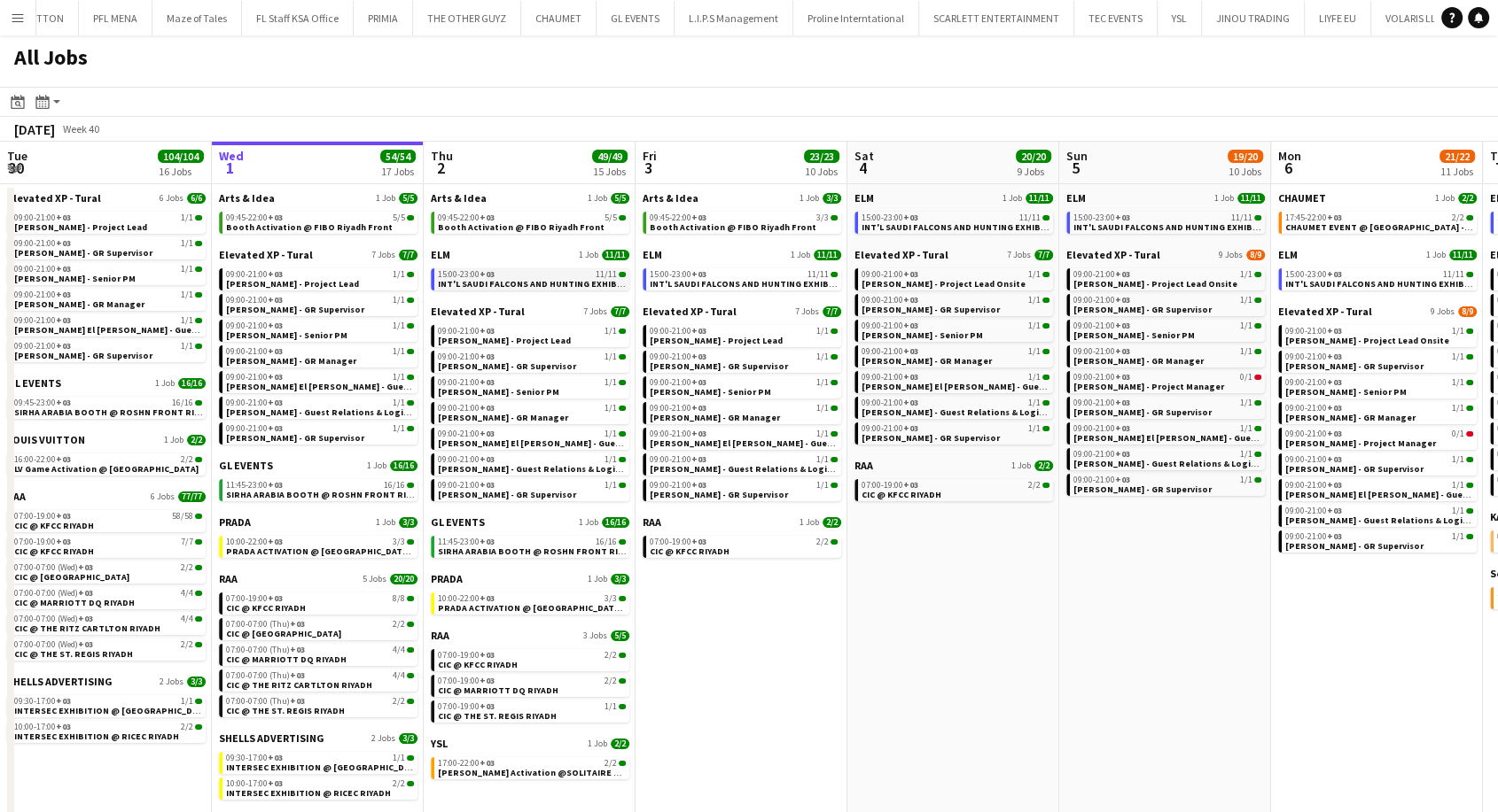
click at [492, 278] on span "INT'L SAUDI FALCONS AND HUNTING EXHIBITION '25 @ [GEOGRAPHIC_DATA] - [GEOGRAPHI…" at bounding box center [646, 283] width 416 height 12
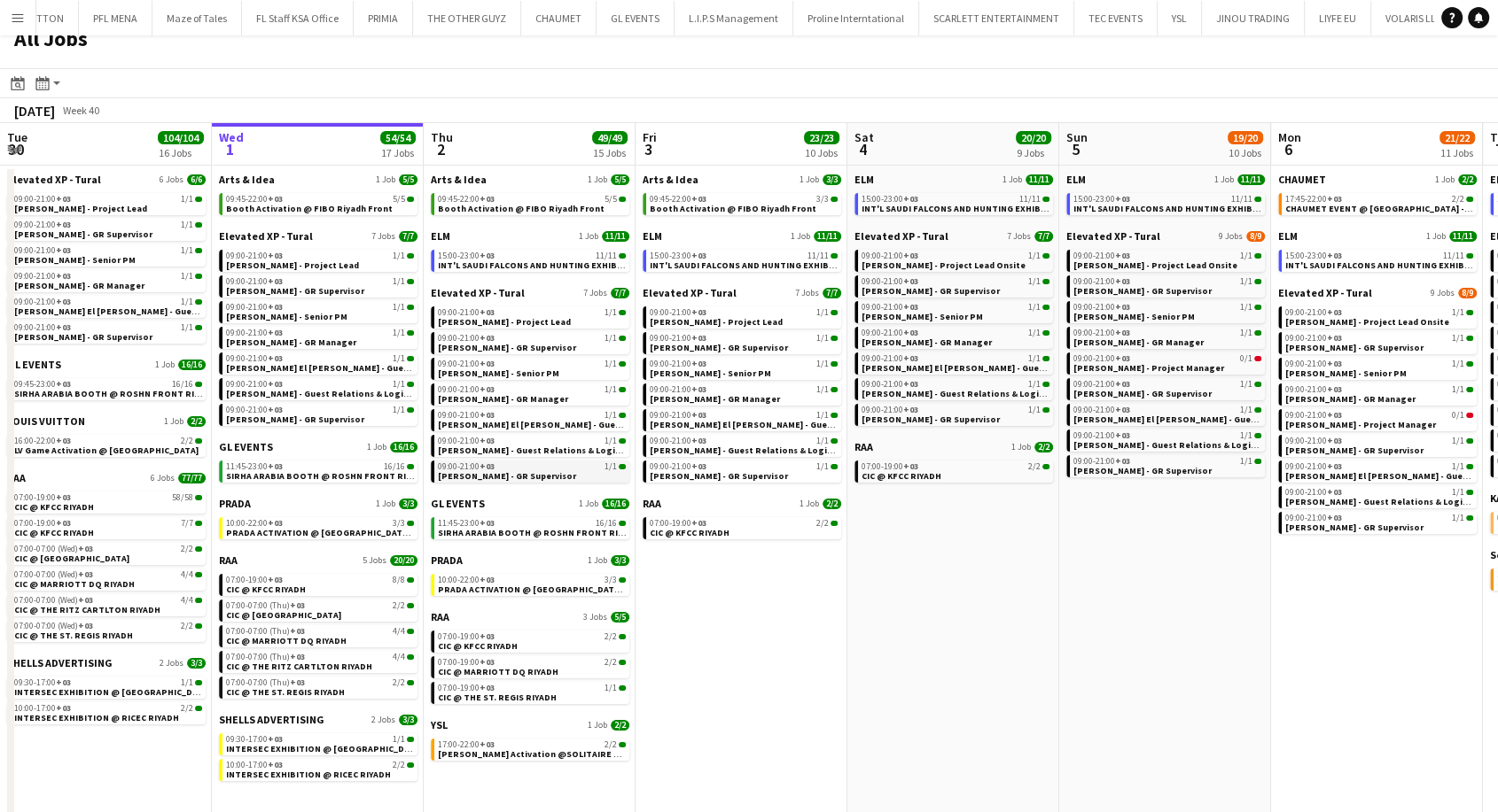
scroll to position [22, 0]
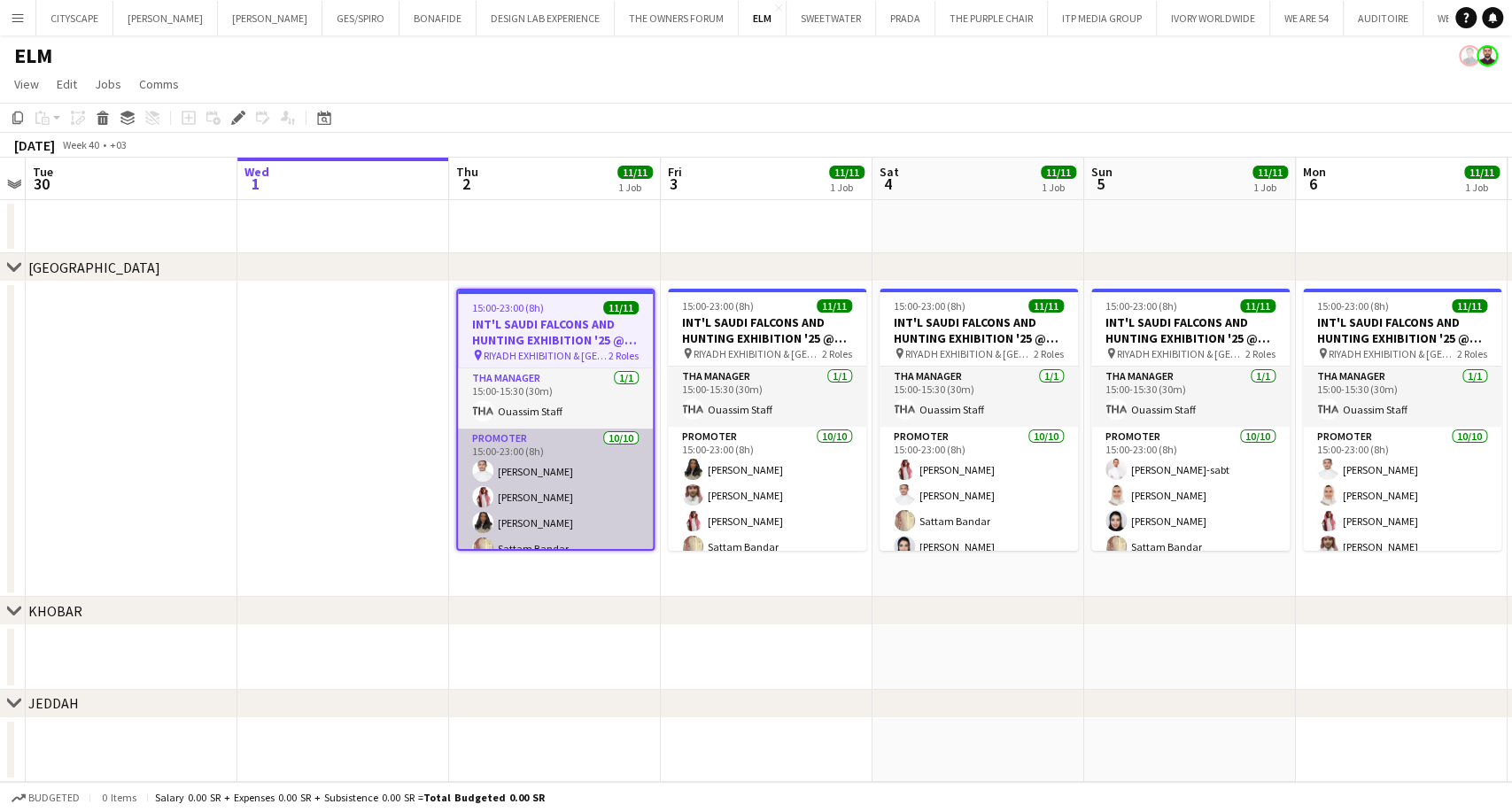
click at [551, 505] on app-card-role "Promoter [DATE] 15:00-23:00 (8h) [PERSON_NAME] [PERSON_NAME] AlDhawi Shouq [PER…" at bounding box center [556, 574] width 195 height 292
